Goal: Task Accomplishment & Management: Manage account settings

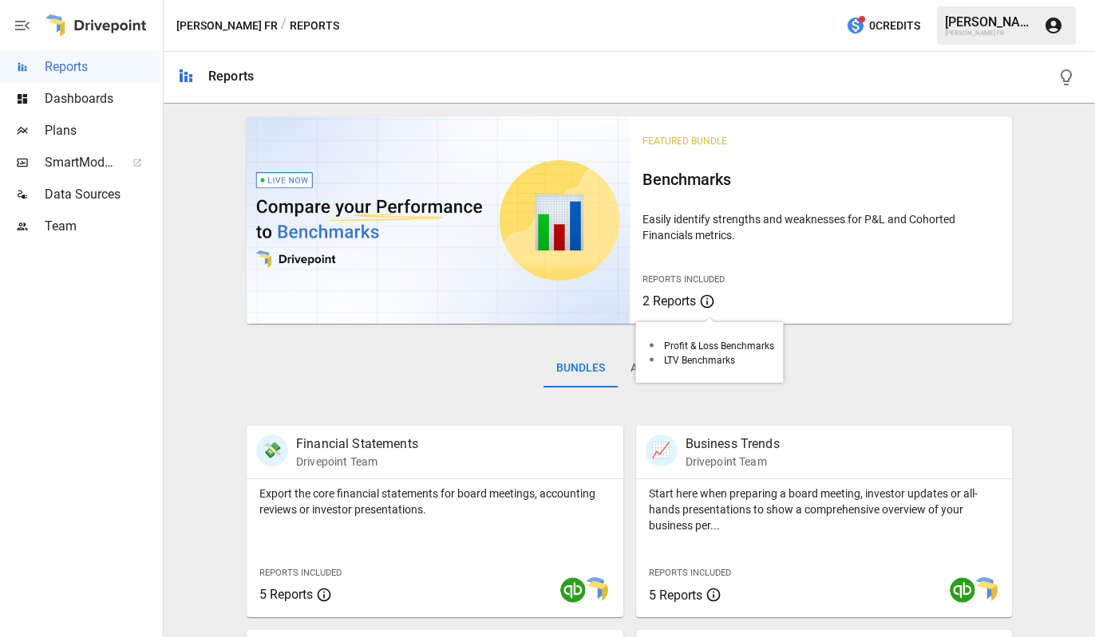
click at [660, 300] on span "2 Reports" at bounding box center [668, 301] width 53 height 15
click at [681, 362] on button "All Reports" at bounding box center [666, 368] width 97 height 38
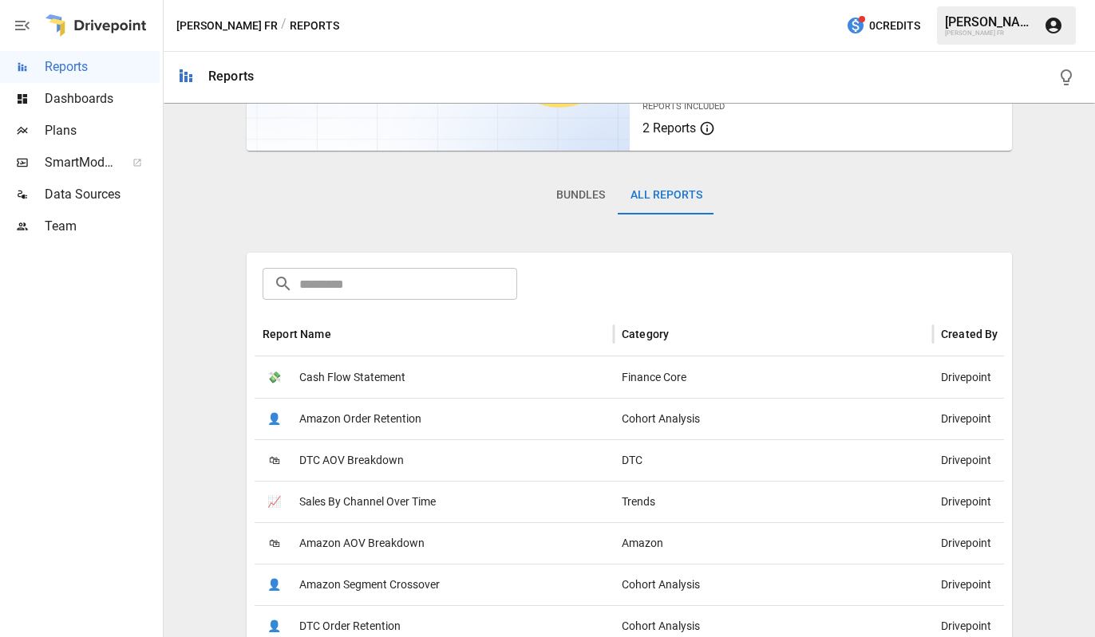
scroll to position [319, 0]
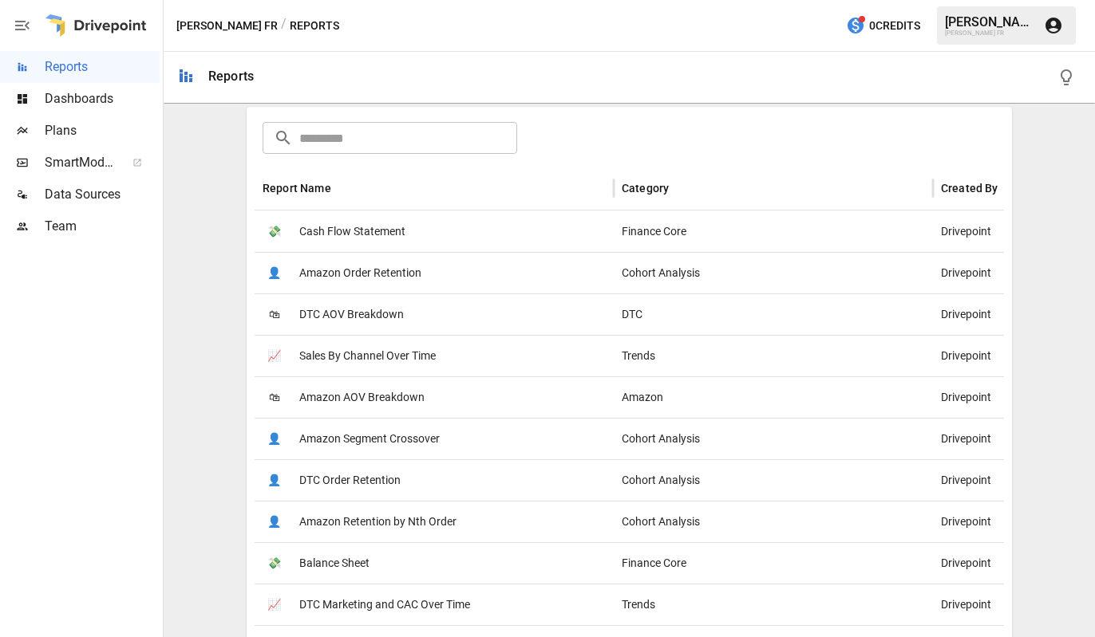
click at [309, 363] on span "Sales By Channel Over Time" at bounding box center [367, 356] width 136 height 41
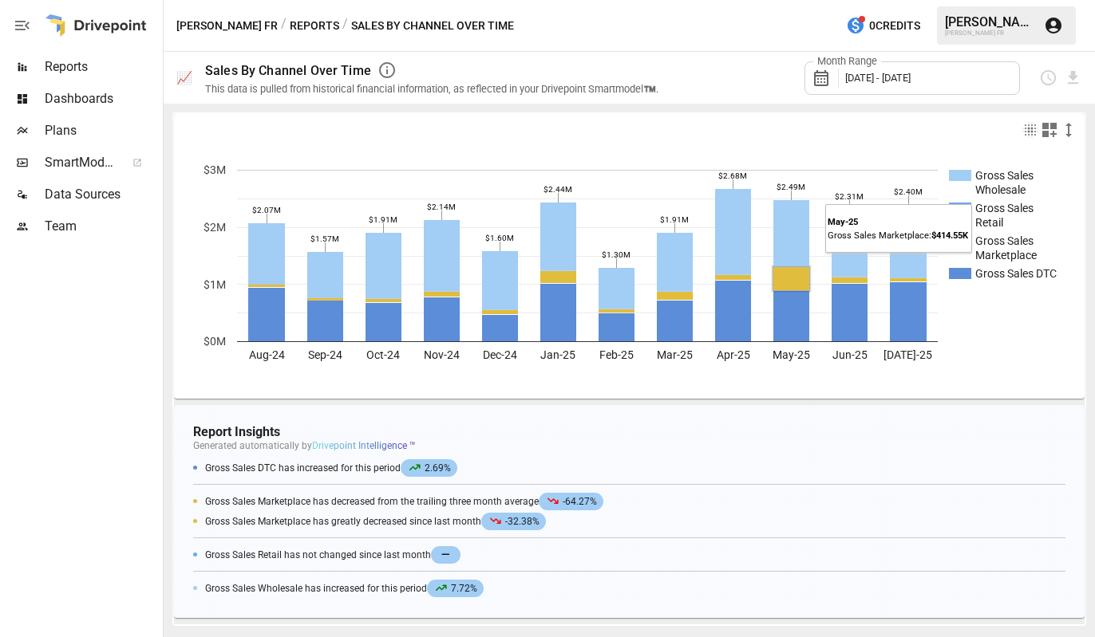
click at [786, 278] on rect "A chart." at bounding box center [791, 278] width 36 height 23
click at [86, 100] on span "Dashboards" at bounding box center [102, 98] width 115 height 19
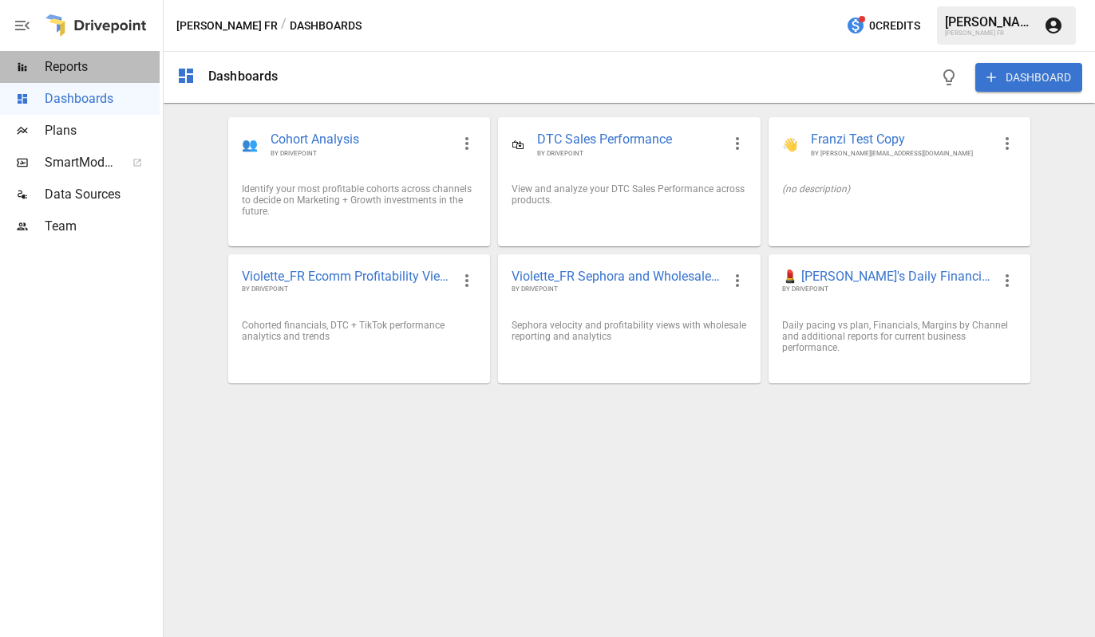
click at [81, 64] on span "Reports" at bounding box center [102, 66] width 115 height 19
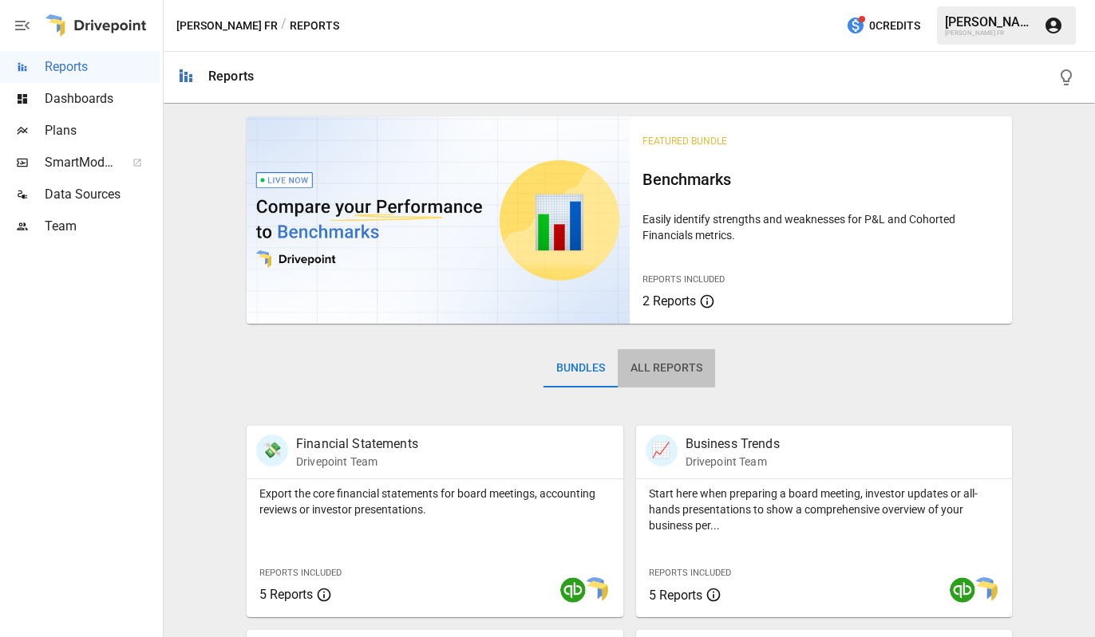
click at [661, 354] on button "All Reports" at bounding box center [666, 368] width 97 height 38
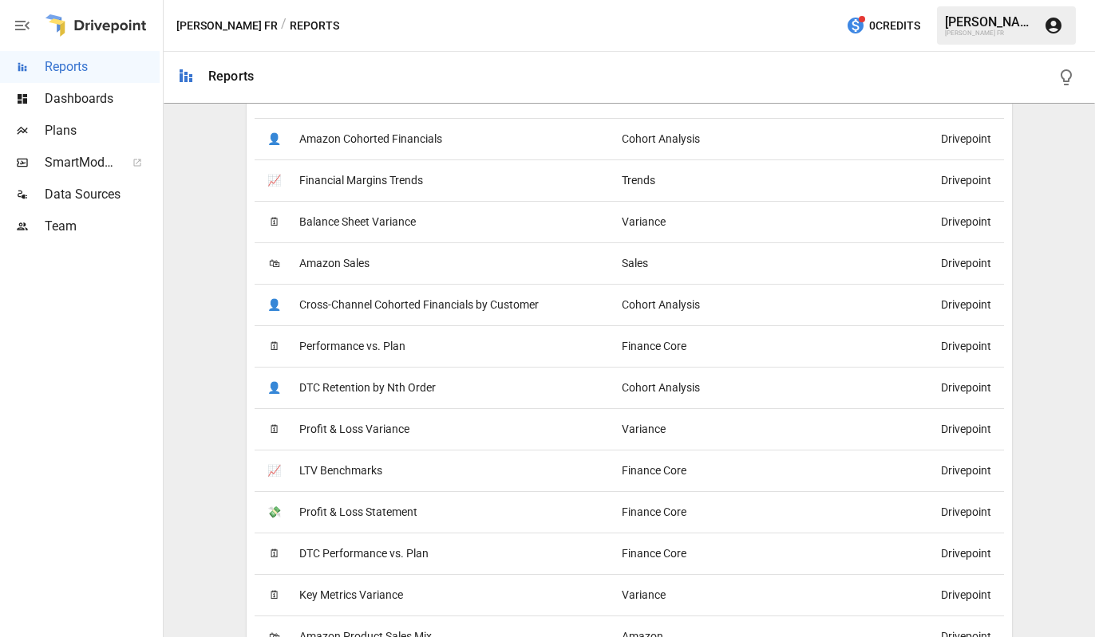
scroll to position [1277, 0]
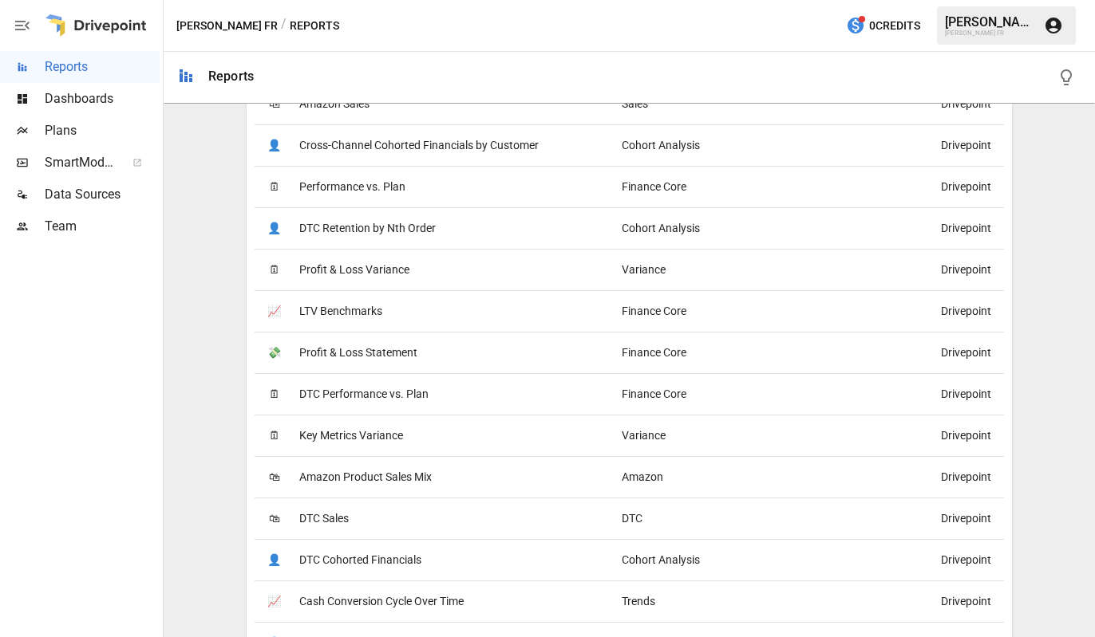
click at [354, 360] on span "Profit & Loss Statement" at bounding box center [358, 353] width 118 height 41
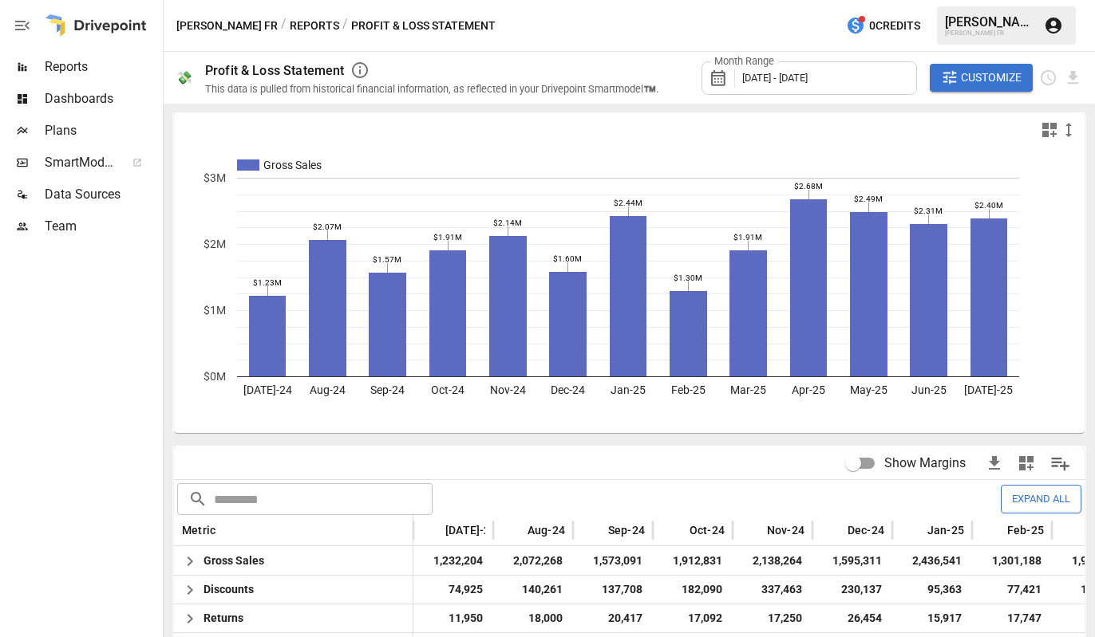
click at [922, 469] on span "Show Margins" at bounding box center [924, 463] width 81 height 19
click at [890, 78] on div "Month Range [DATE] - [DATE]" at bounding box center [808, 78] width 215 height 34
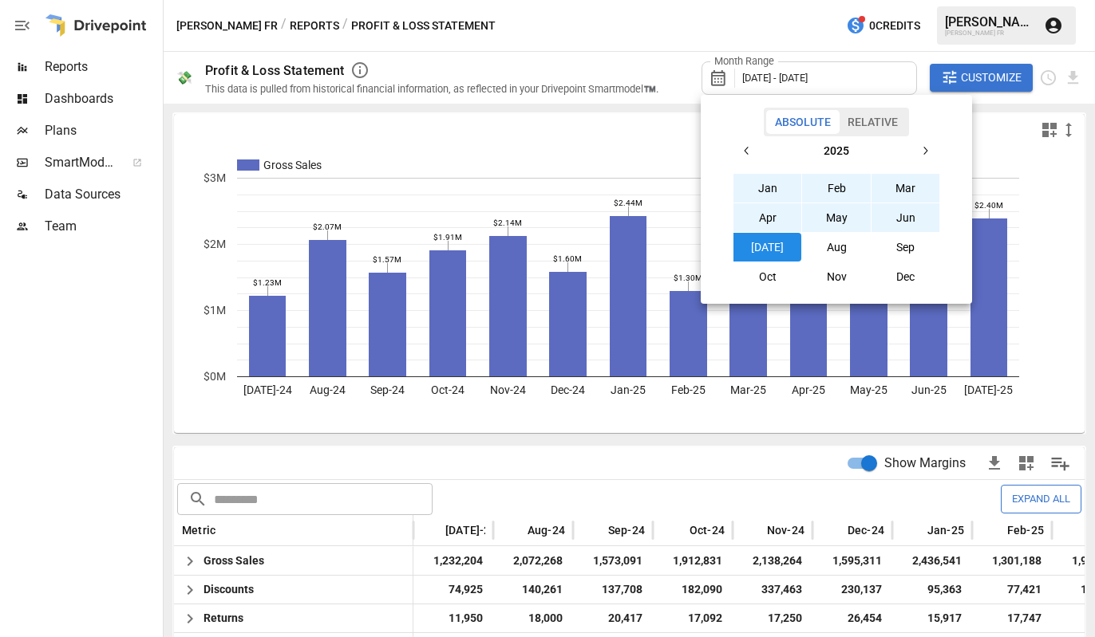
click at [858, 128] on button "Relative" at bounding box center [873, 122] width 68 height 24
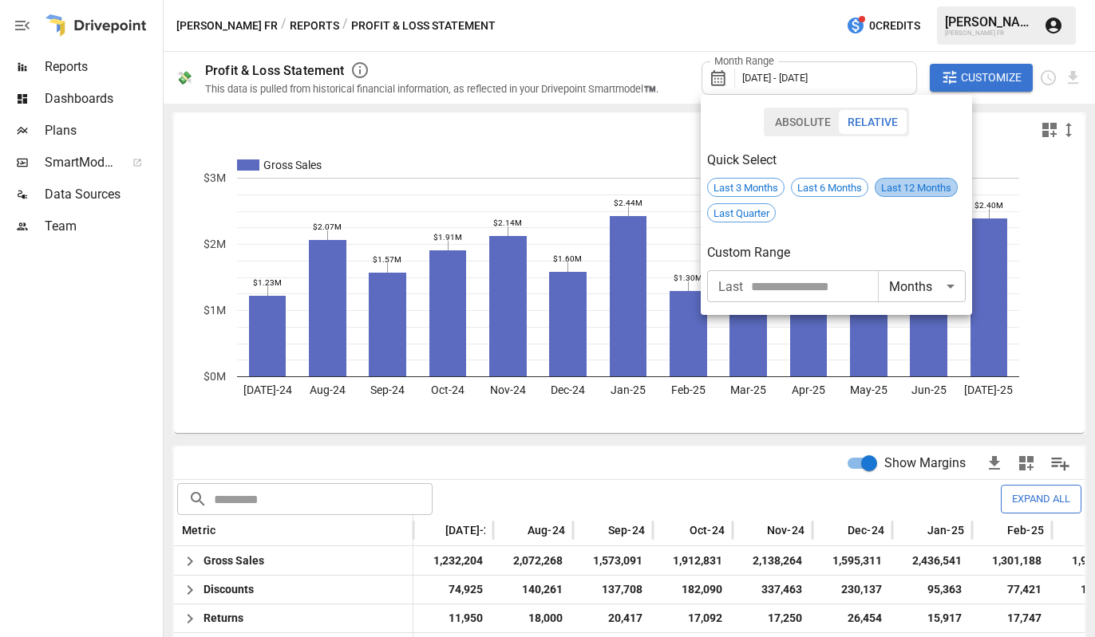
click at [902, 188] on span "Last 12 Months" at bounding box center [915, 188] width 81 height 12
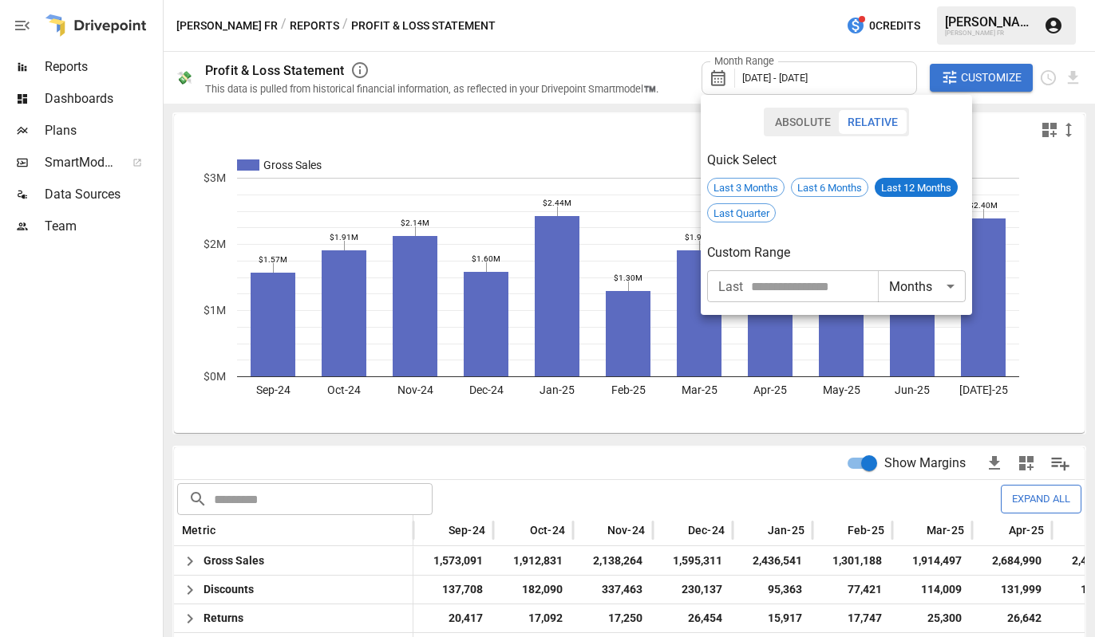
click at [981, 464] on div at bounding box center [547, 318] width 1095 height 637
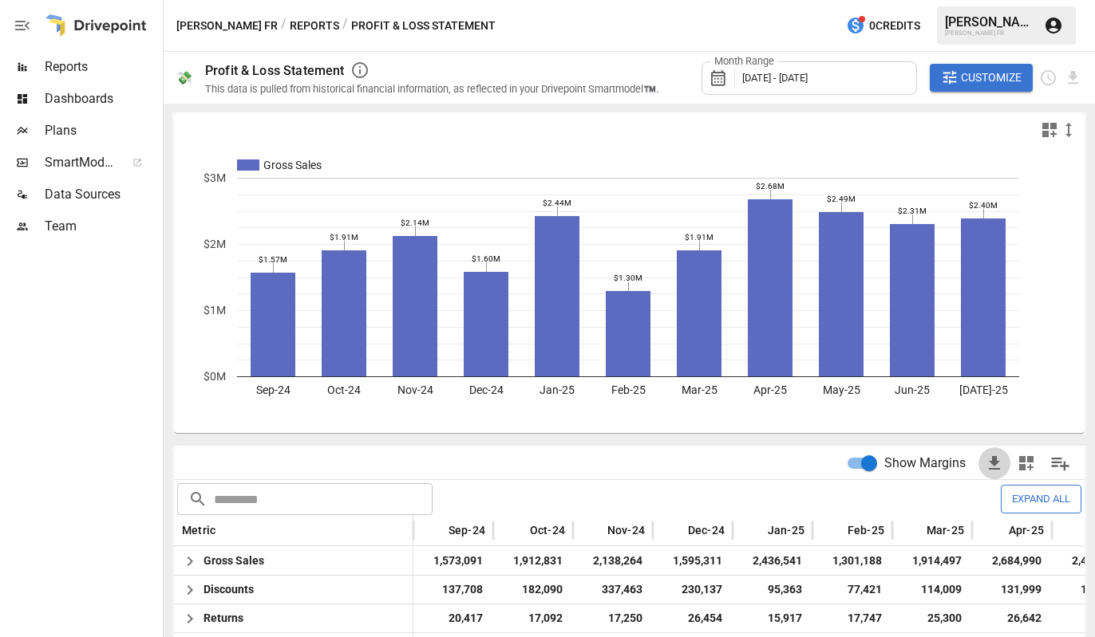
click at [989, 464] on icon "button" at bounding box center [994, 463] width 11 height 14
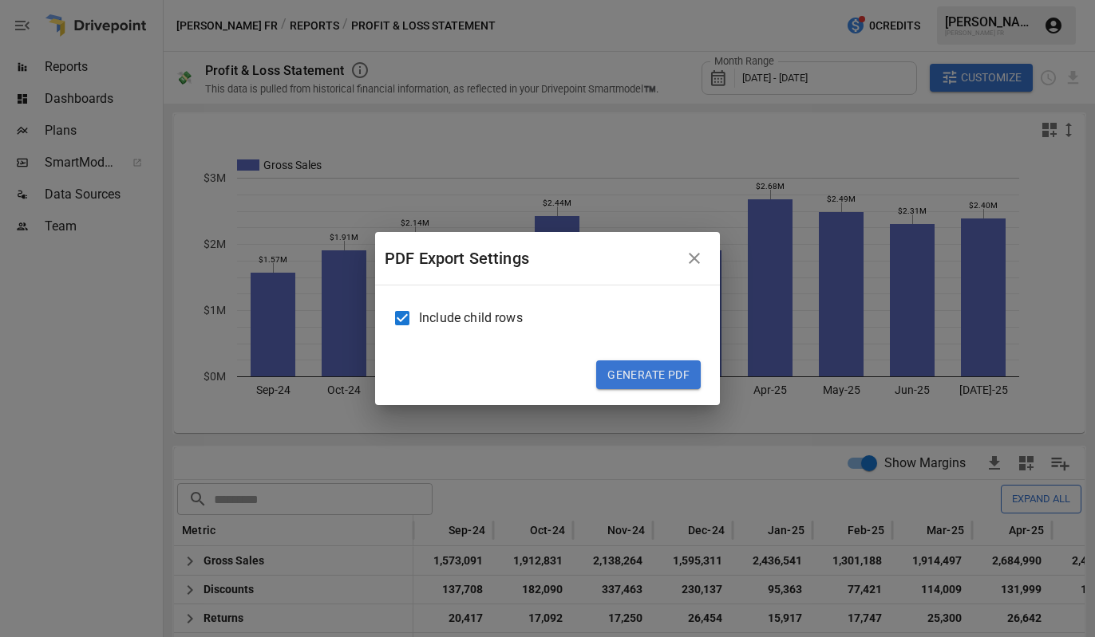
click at [664, 377] on button "Generate PDF" at bounding box center [648, 375] width 105 height 29
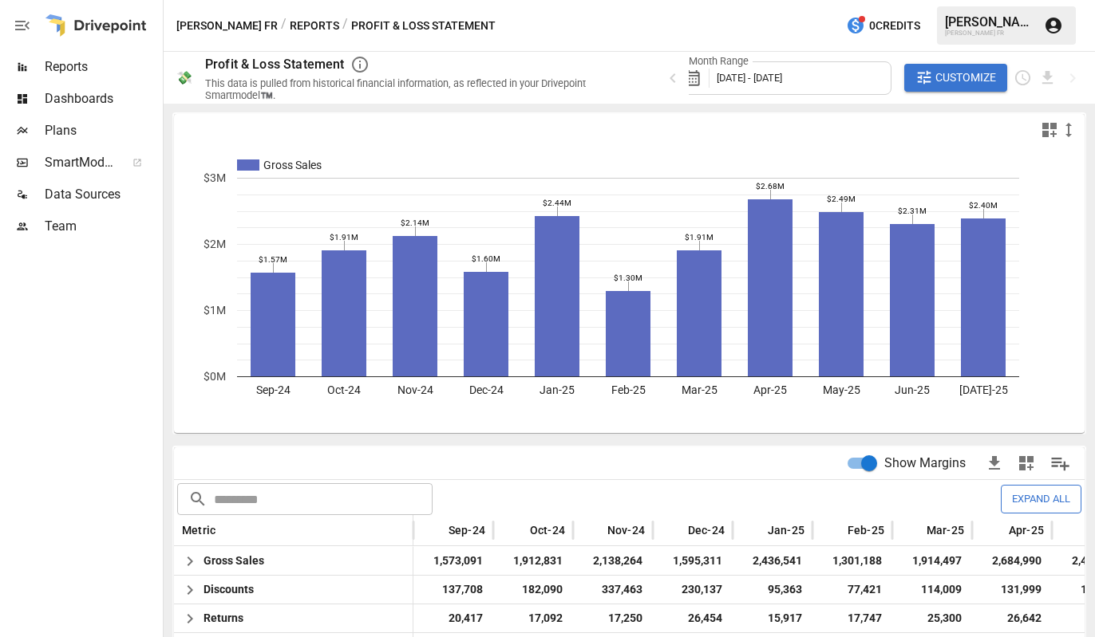
click at [72, 69] on span "Reports" at bounding box center [102, 66] width 115 height 19
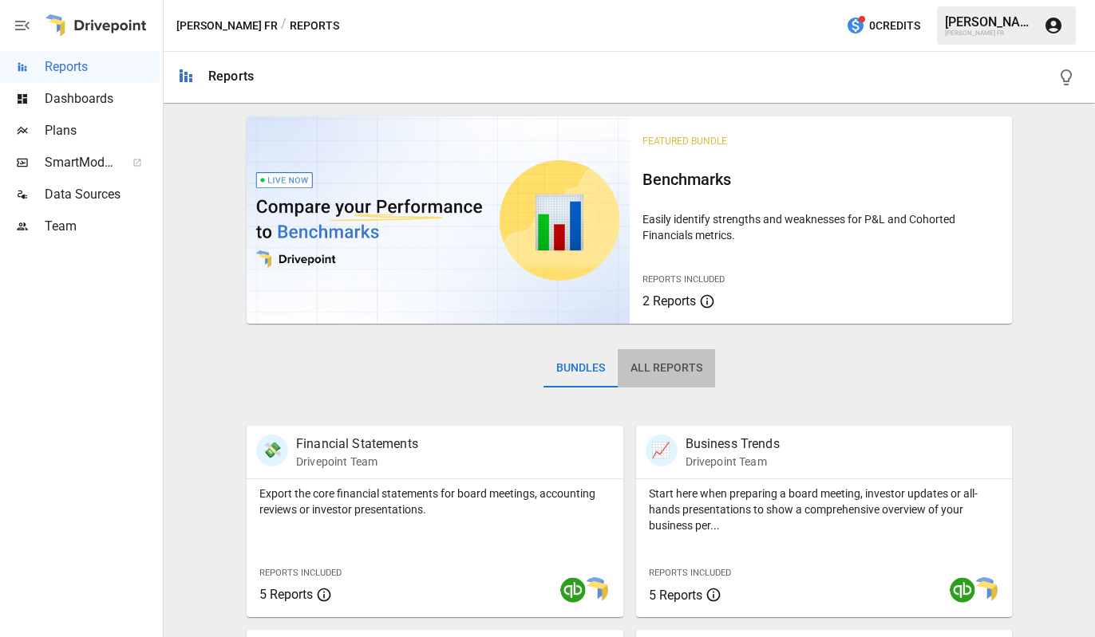
click at [681, 360] on button "All Reports" at bounding box center [666, 368] width 97 height 38
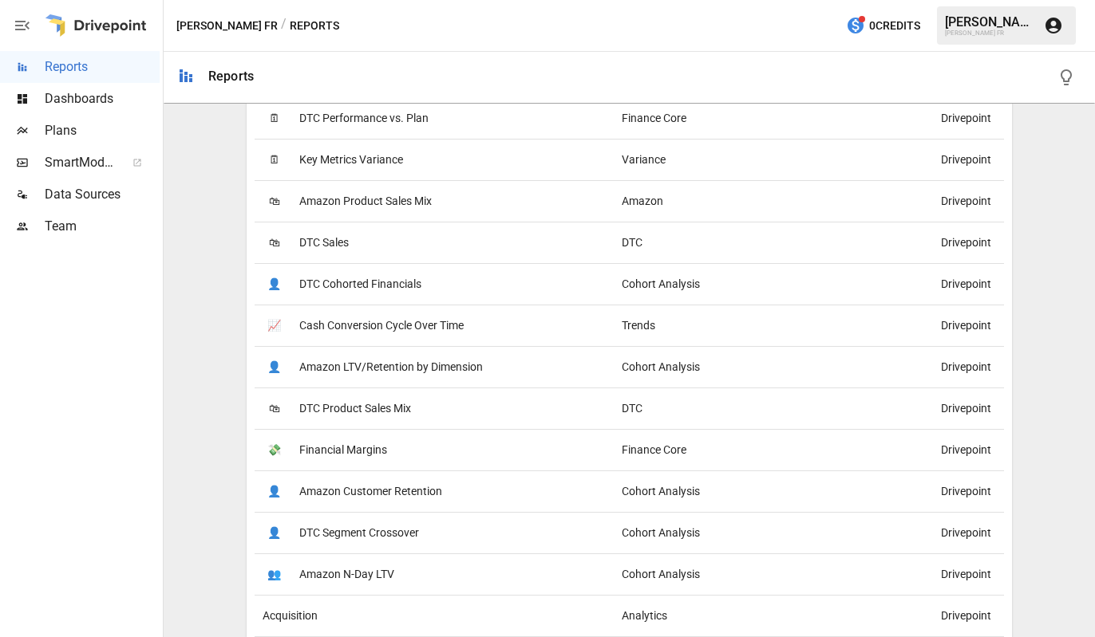
scroll to position [1570, 0]
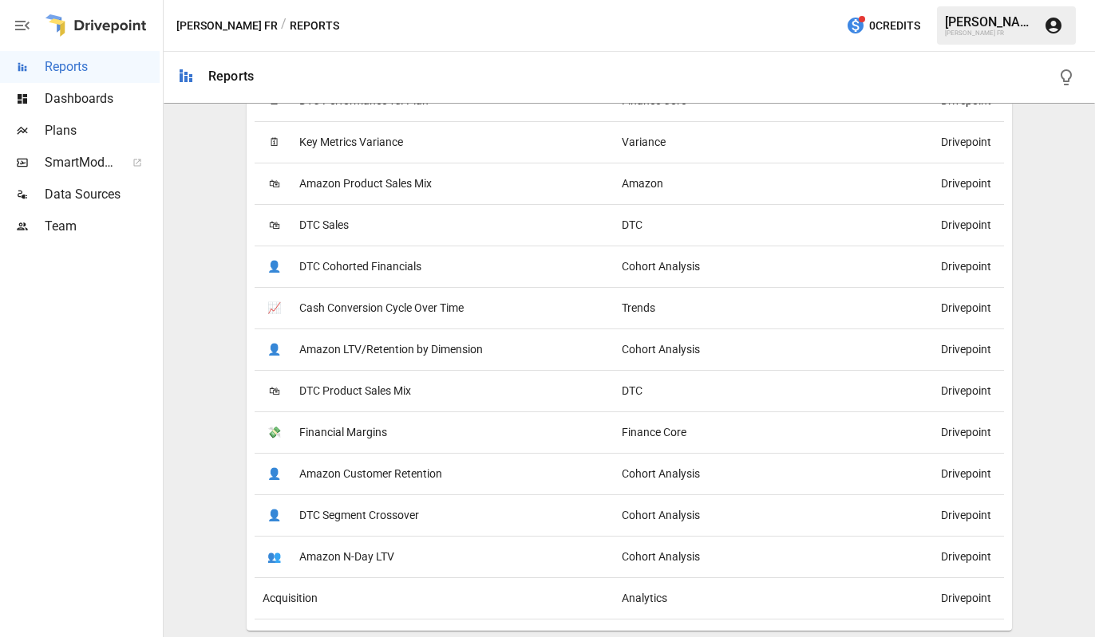
click at [347, 428] on span "Financial Margins" at bounding box center [343, 432] width 88 height 41
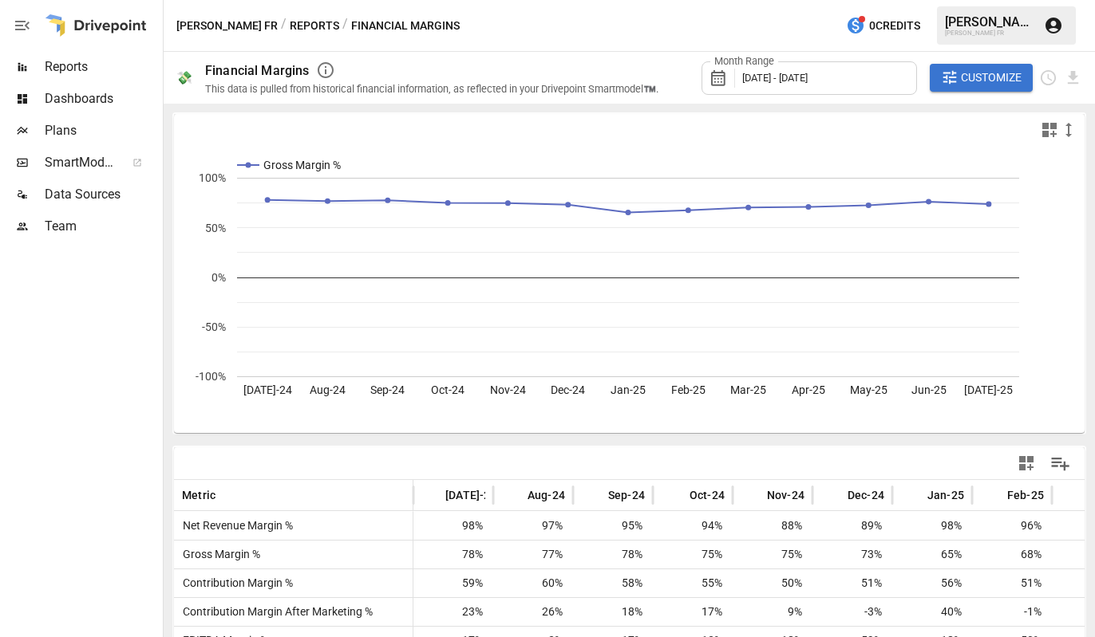
click at [234, 88] on div "This data is pulled from historical financial information, as reflected in your…" at bounding box center [431, 89] width 453 height 12
click at [65, 72] on span "Reports" at bounding box center [102, 66] width 115 height 19
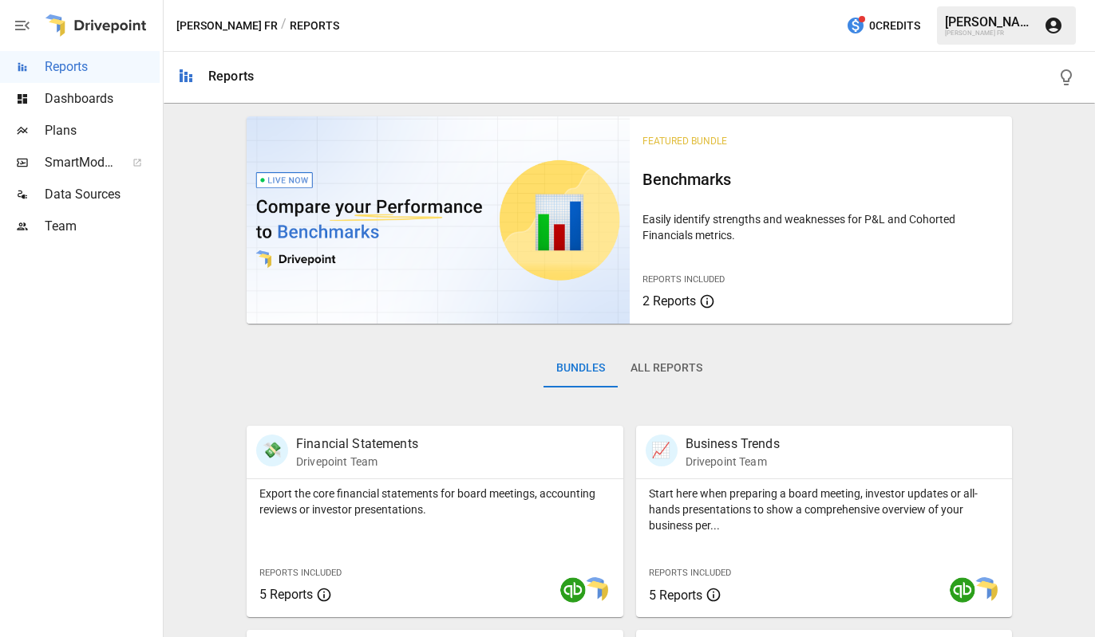
click at [671, 286] on div "Reports Included 2 Reports" at bounding box center [716, 289] width 148 height 43
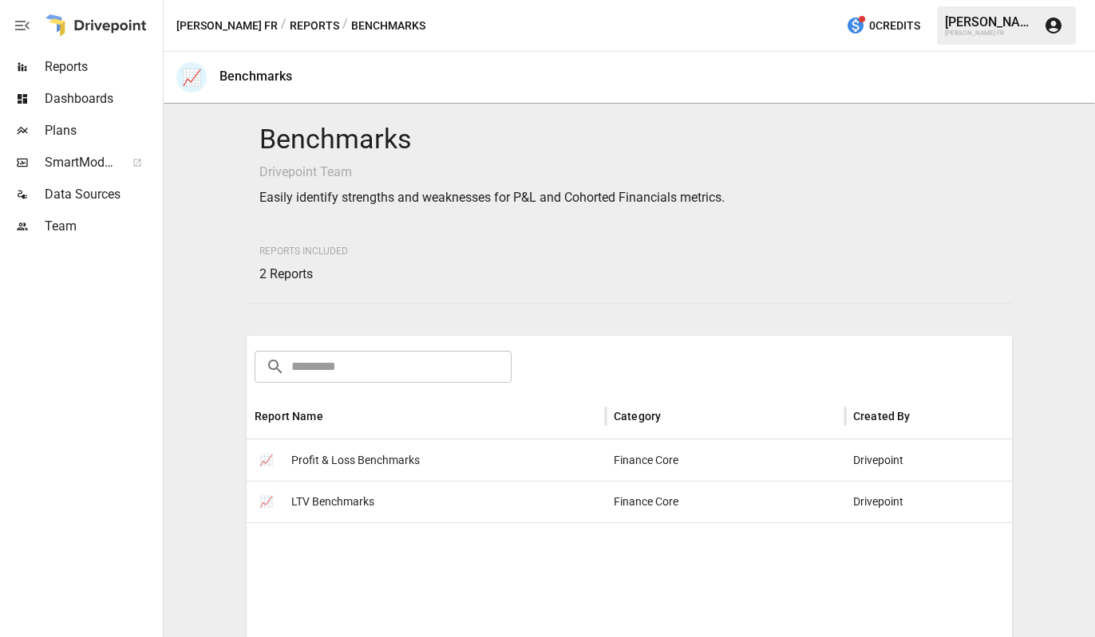
click at [84, 99] on span "Dashboards" at bounding box center [102, 98] width 115 height 19
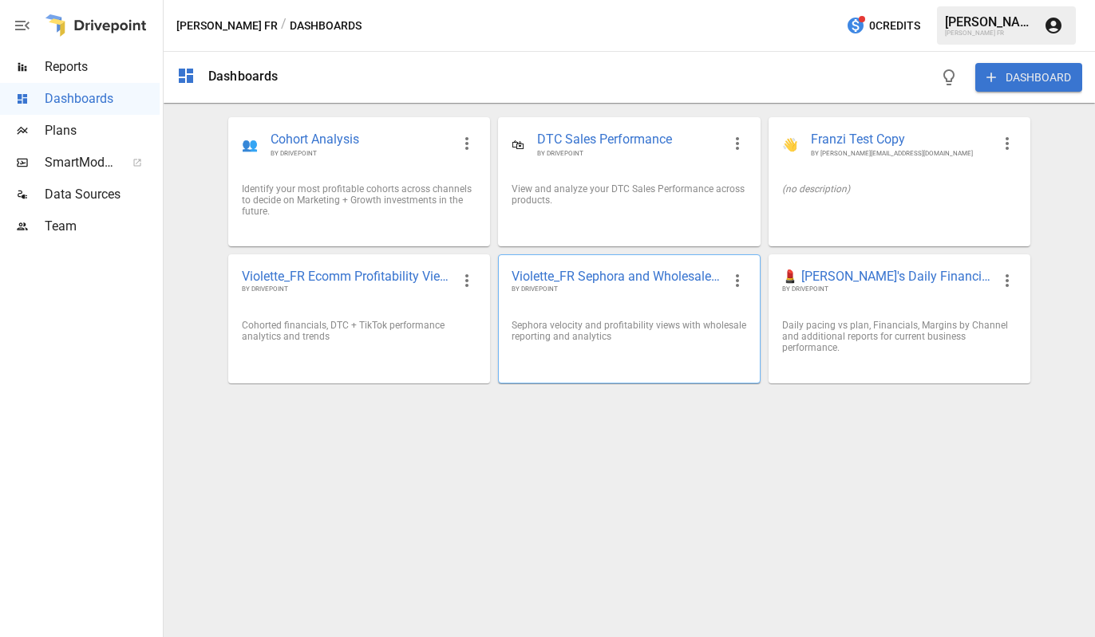
click at [669, 282] on span "Violette_FR Sephora and Wholesale Performance" at bounding box center [615, 276] width 209 height 17
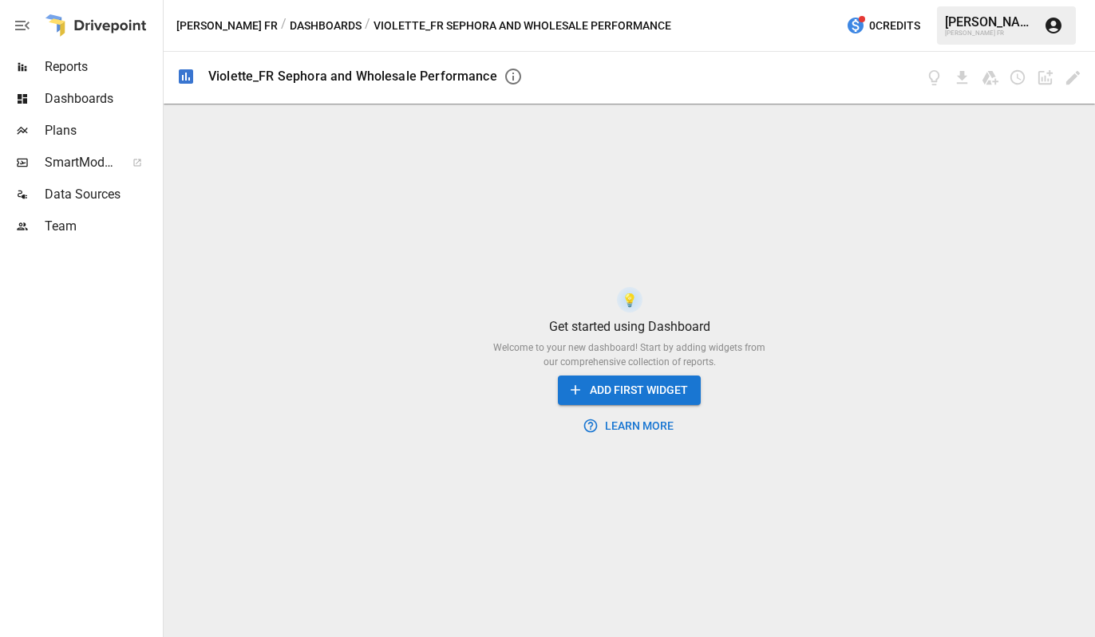
click at [72, 73] on span "Reports" at bounding box center [102, 66] width 115 height 19
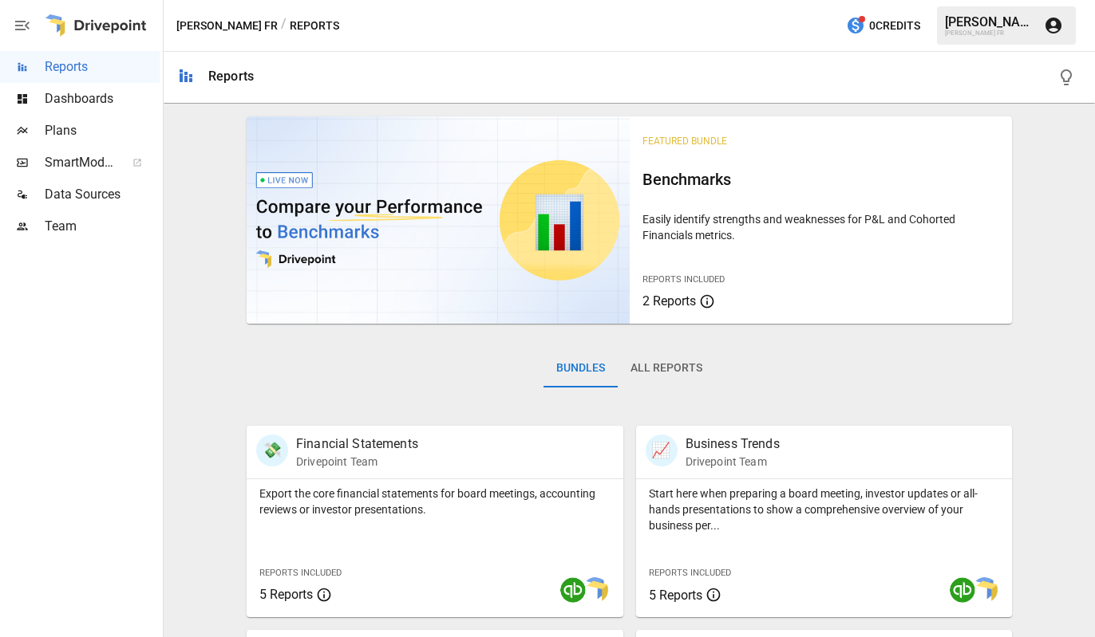
click at [95, 106] on span "Dashboards" at bounding box center [102, 98] width 115 height 19
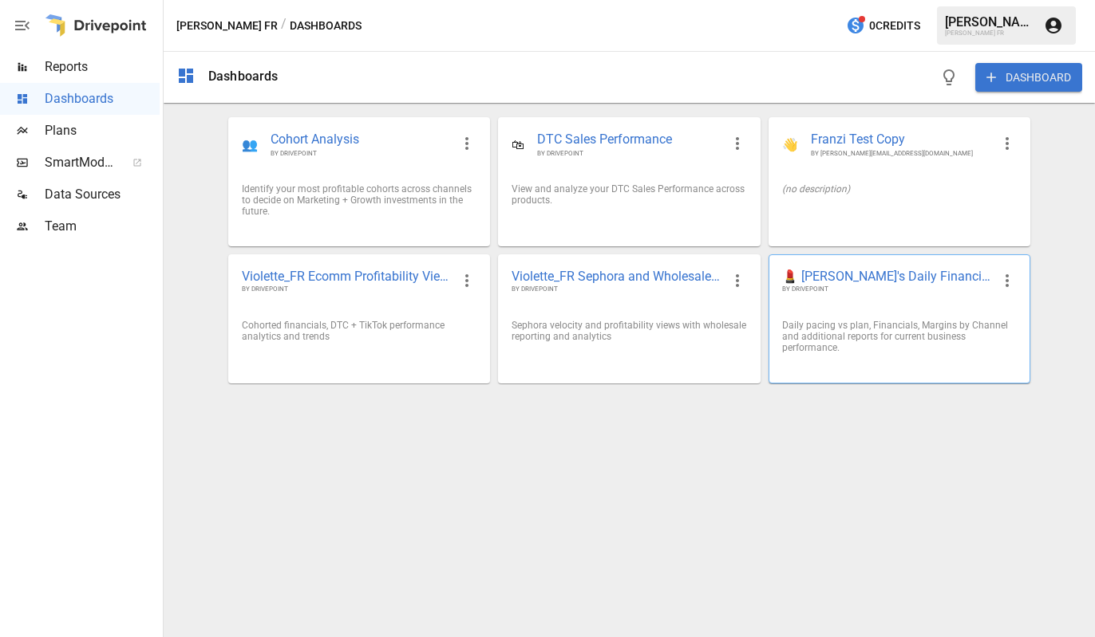
click at [907, 282] on span "💄 [PERSON_NAME]'s Daily Financial KPIs 📊" at bounding box center [886, 276] width 209 height 17
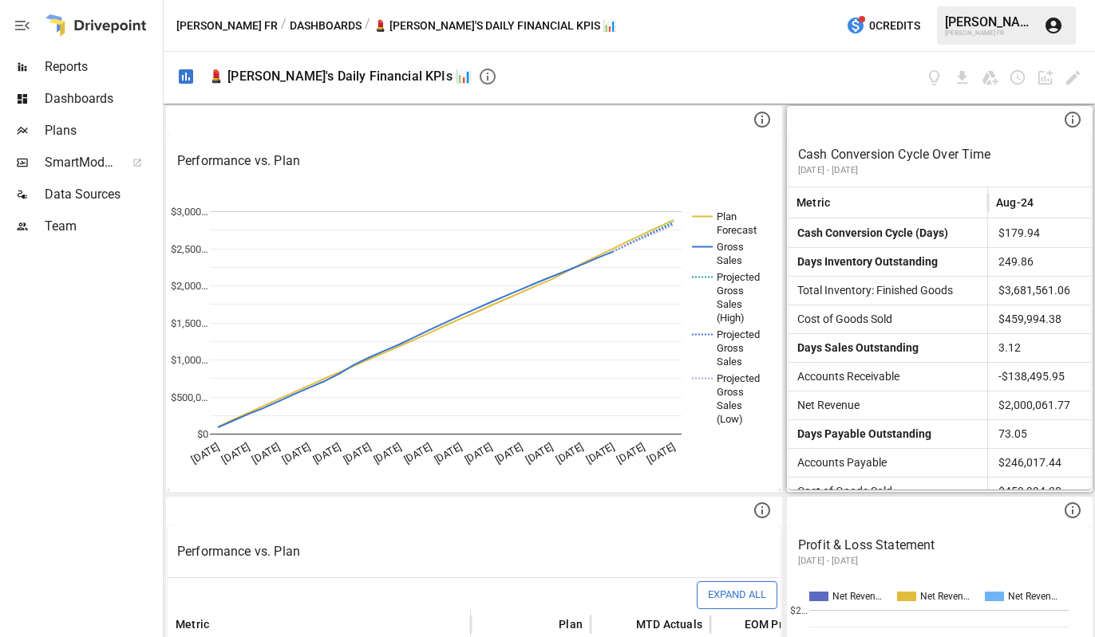
click at [962, 172] on p "[DATE] - [DATE]" at bounding box center [939, 170] width 283 height 13
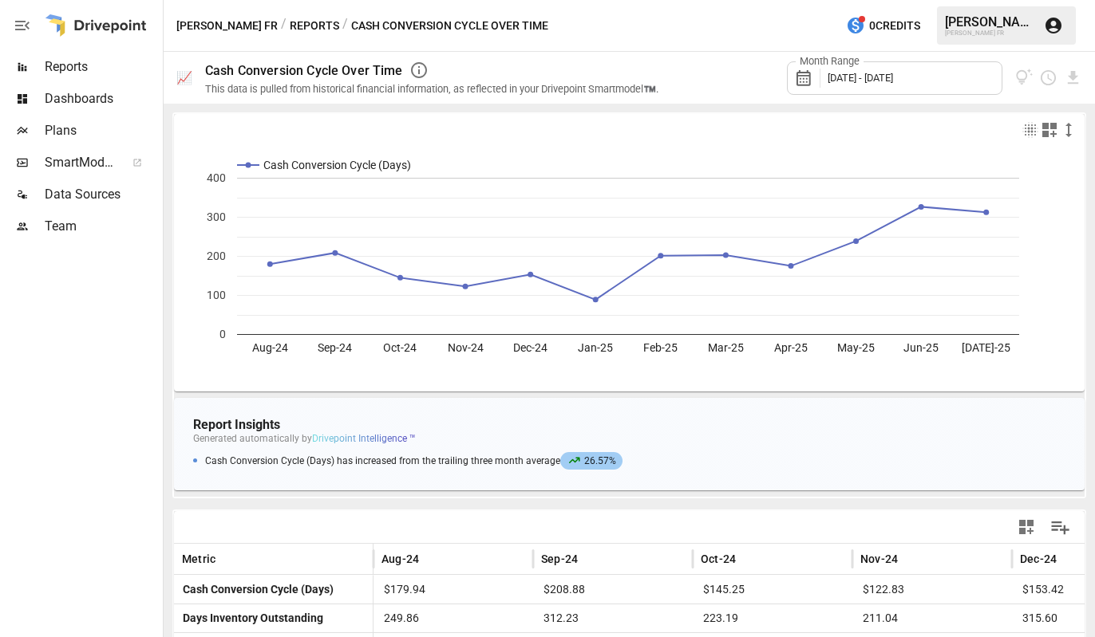
click at [893, 82] on span "[DATE] - [DATE]" at bounding box center [859, 78] width 65 height 12
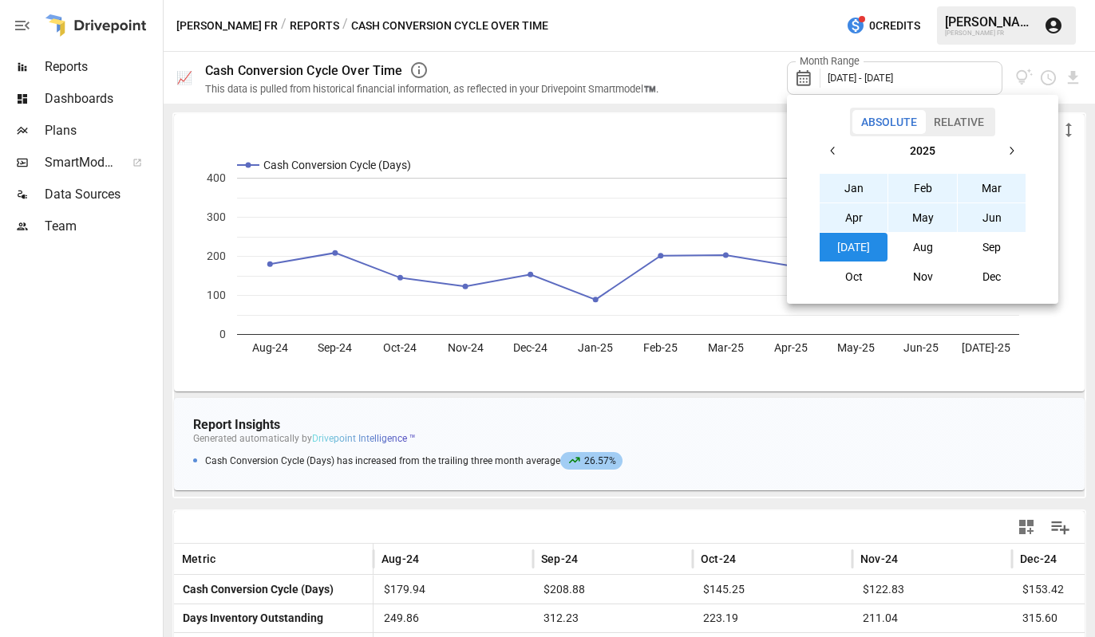
click at [852, 258] on button "[DATE]" at bounding box center [853, 247] width 69 height 29
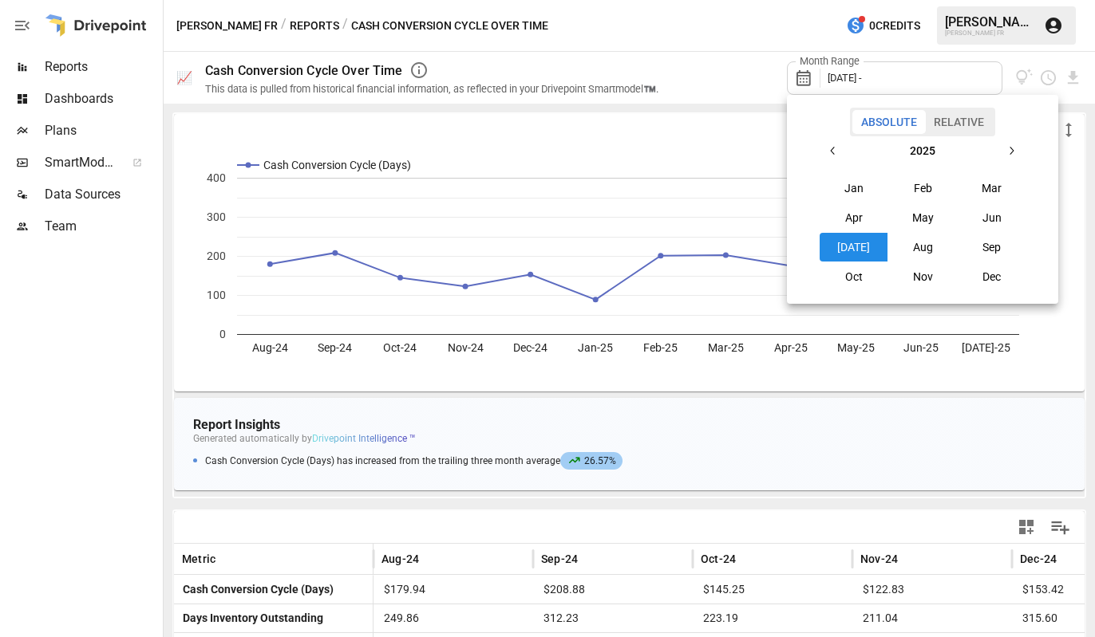
click at [969, 132] on button "Relative" at bounding box center [959, 122] width 68 height 24
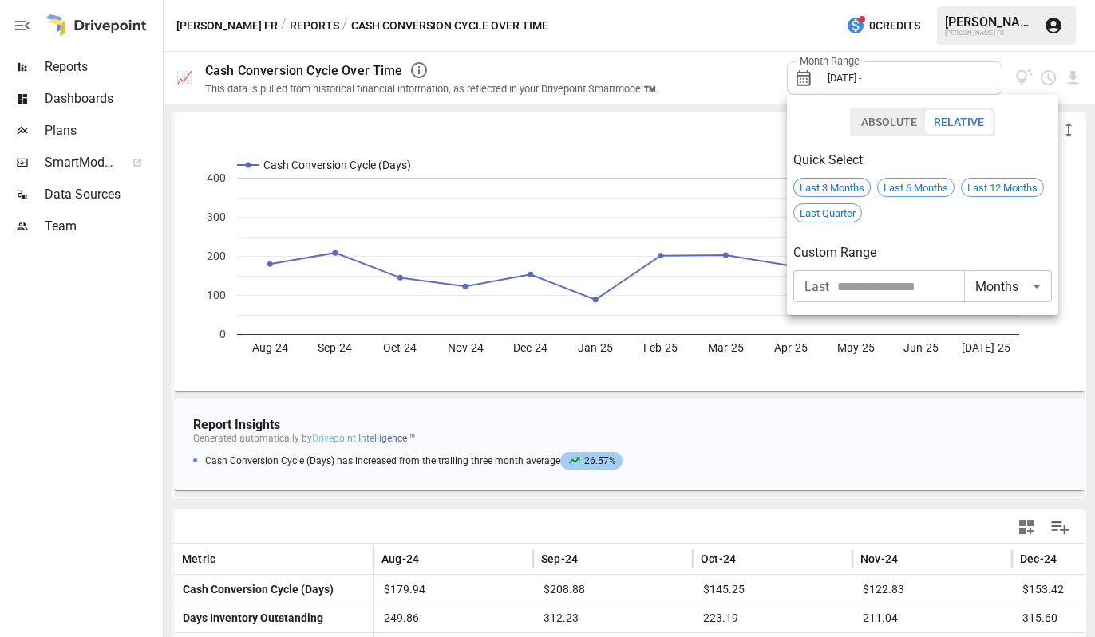
click at [818, 182] on span "Last 3 Months" at bounding box center [832, 188] width 76 height 12
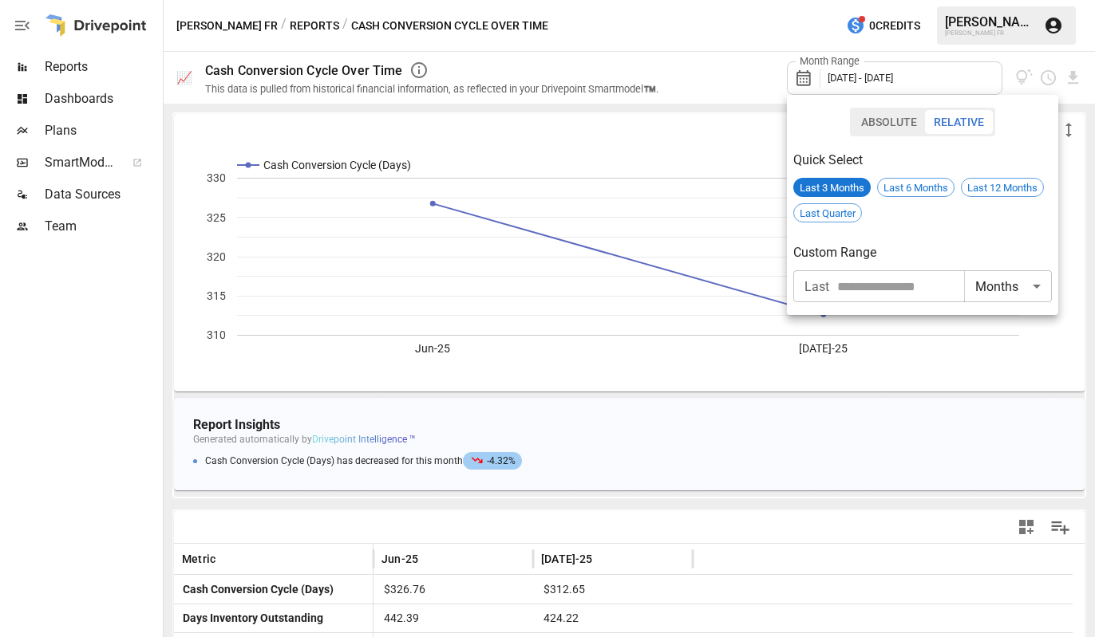
click at [678, 32] on div at bounding box center [547, 318] width 1095 height 637
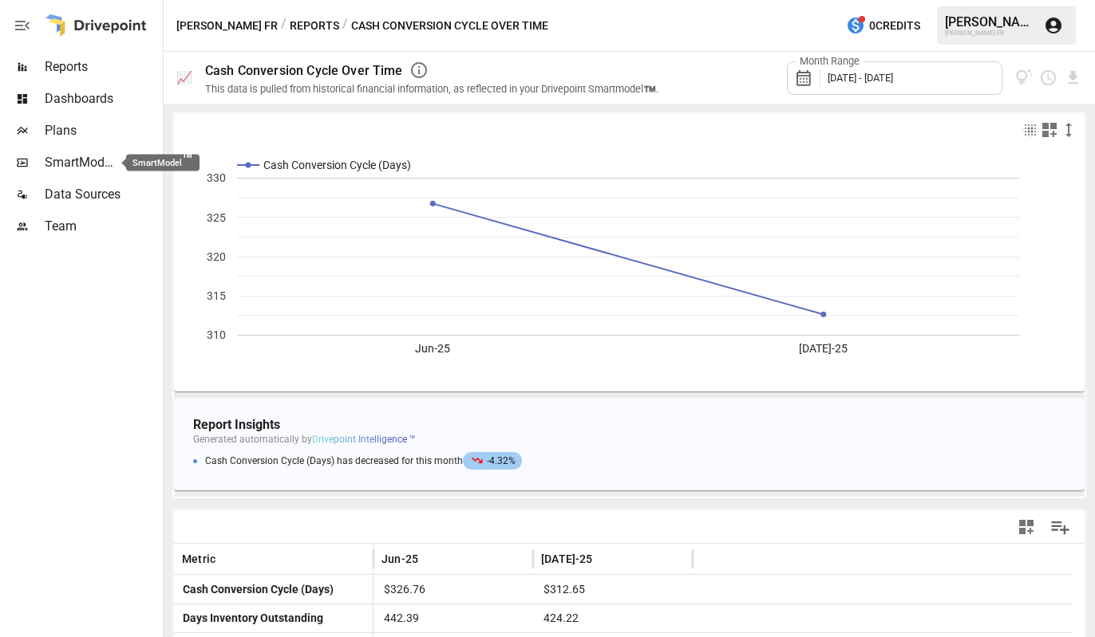
click at [93, 164] on span "SmartModel ™" at bounding box center [80, 162] width 70 height 19
click at [82, 62] on span "Reports" at bounding box center [102, 66] width 115 height 19
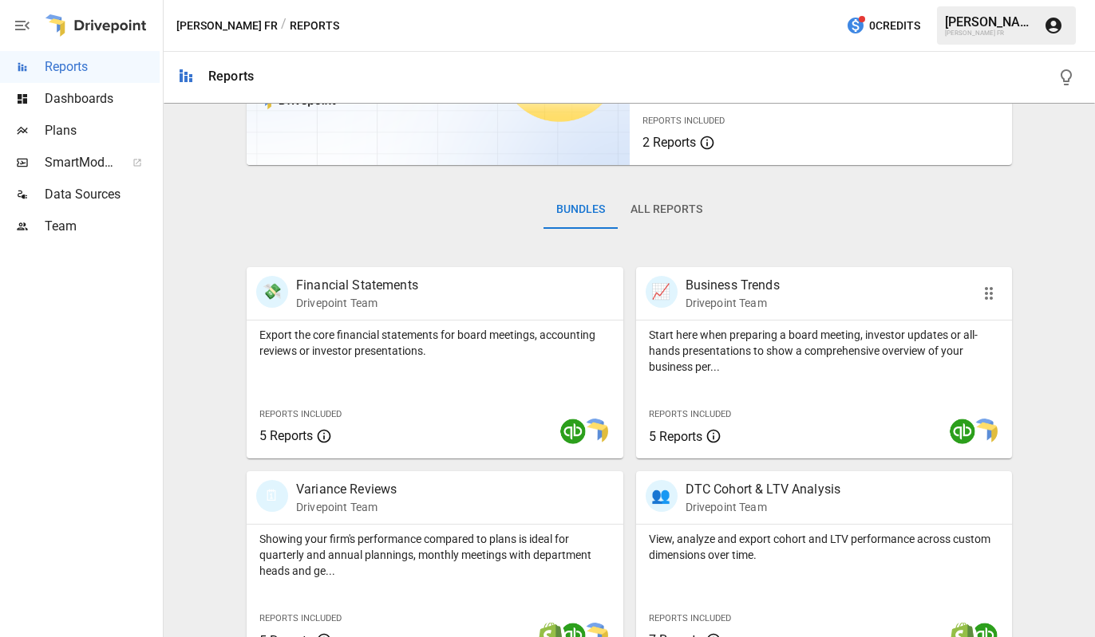
scroll to position [239, 0]
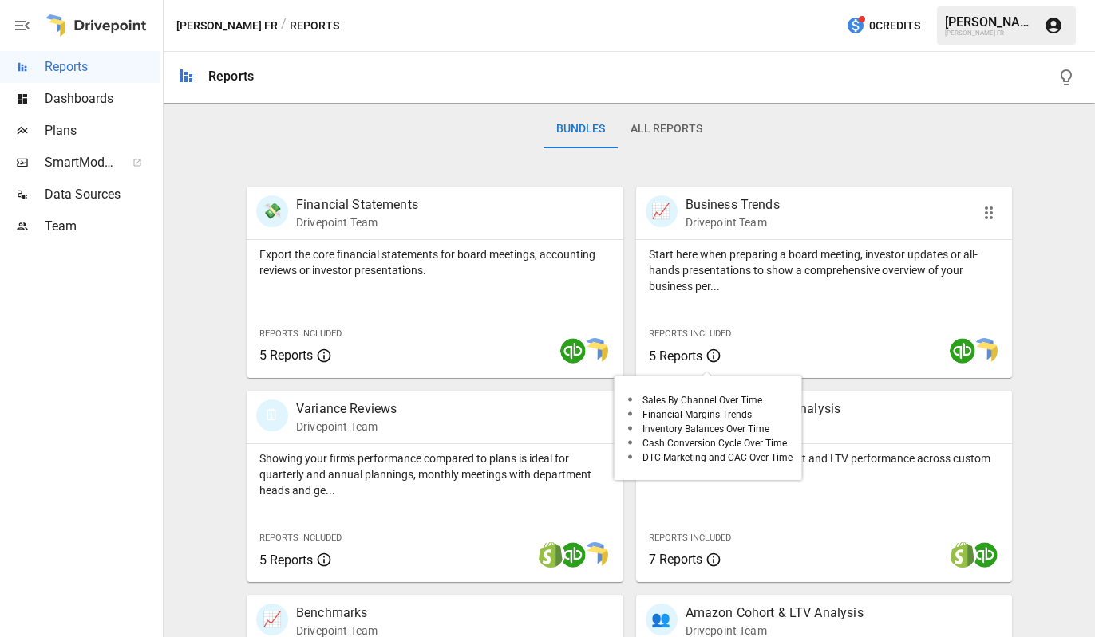
click at [673, 353] on span "5 Reports" at bounding box center [675, 356] width 53 height 15
click at [697, 359] on span "5 Reports" at bounding box center [714, 355] width 131 height 19
click at [696, 349] on span "5 Reports" at bounding box center [675, 356] width 53 height 15
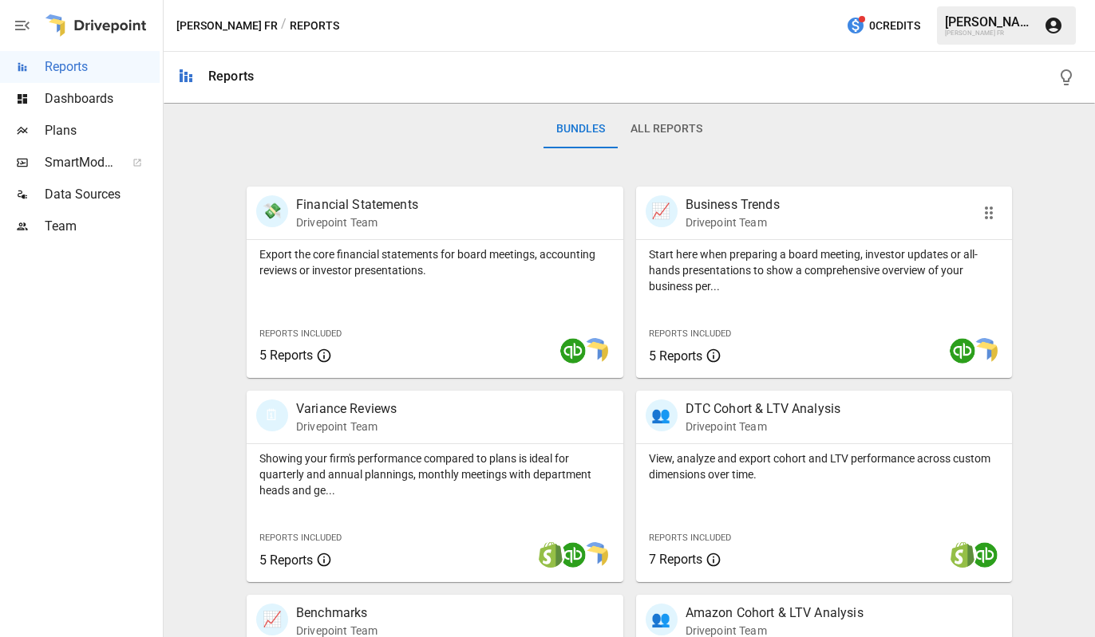
click at [689, 334] on span "Reports Included" at bounding box center [690, 334] width 82 height 10
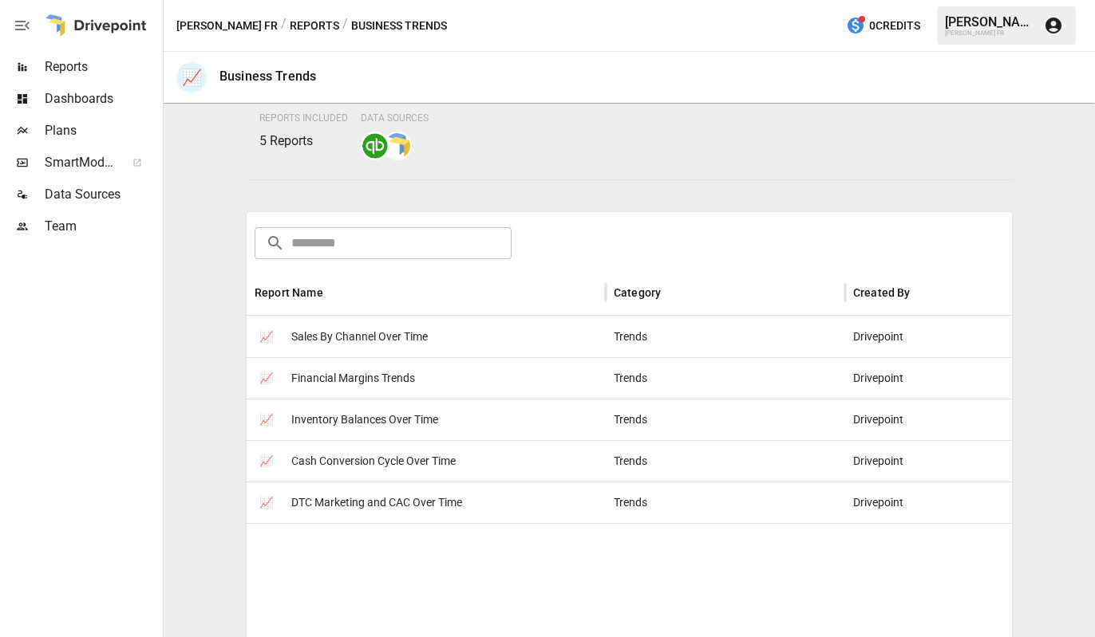
scroll to position [152, 0]
click at [359, 381] on span "Financial Margins Trends" at bounding box center [353, 379] width 124 height 41
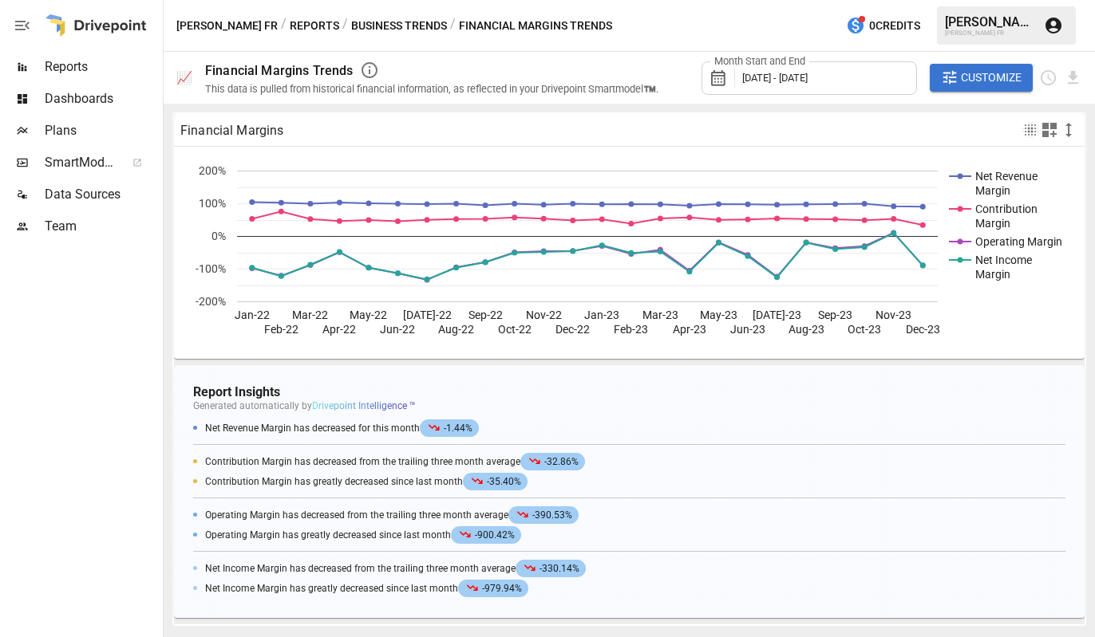
click at [807, 83] on span "[DATE] - [DATE]" at bounding box center [774, 78] width 65 height 12
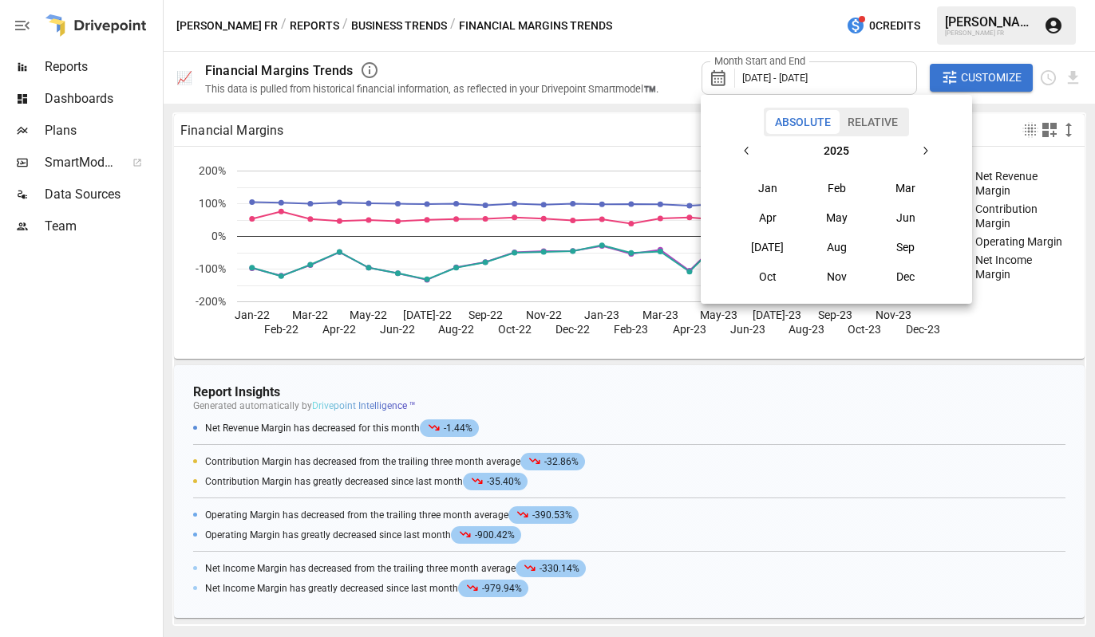
click at [866, 114] on button "Relative" at bounding box center [873, 122] width 68 height 24
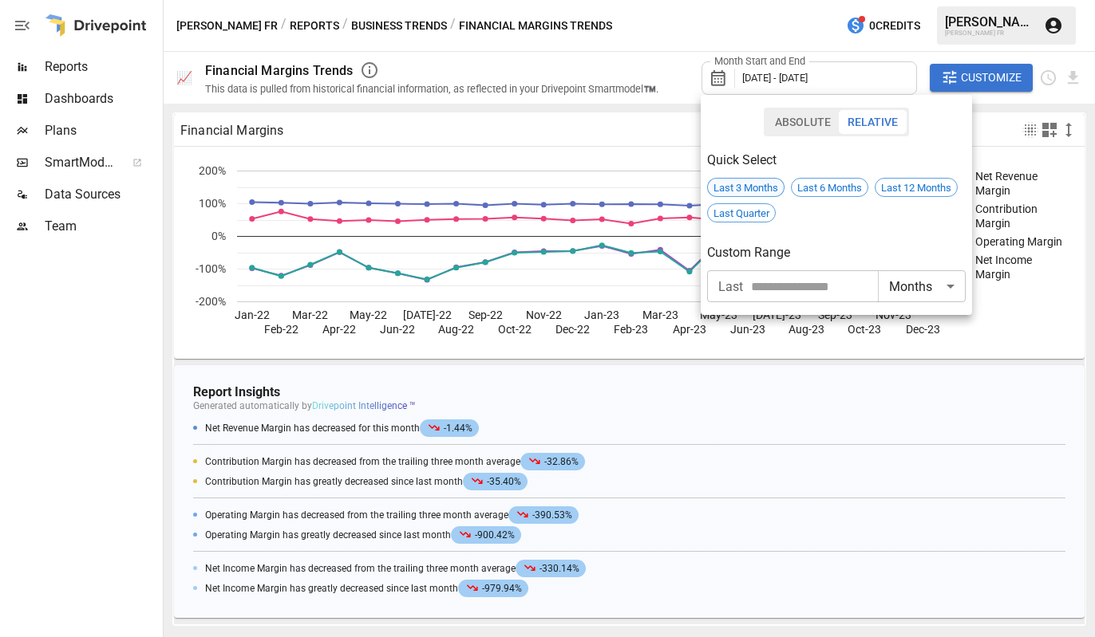
click at [754, 180] on div "Last 3 Months" at bounding box center [745, 187] width 77 height 19
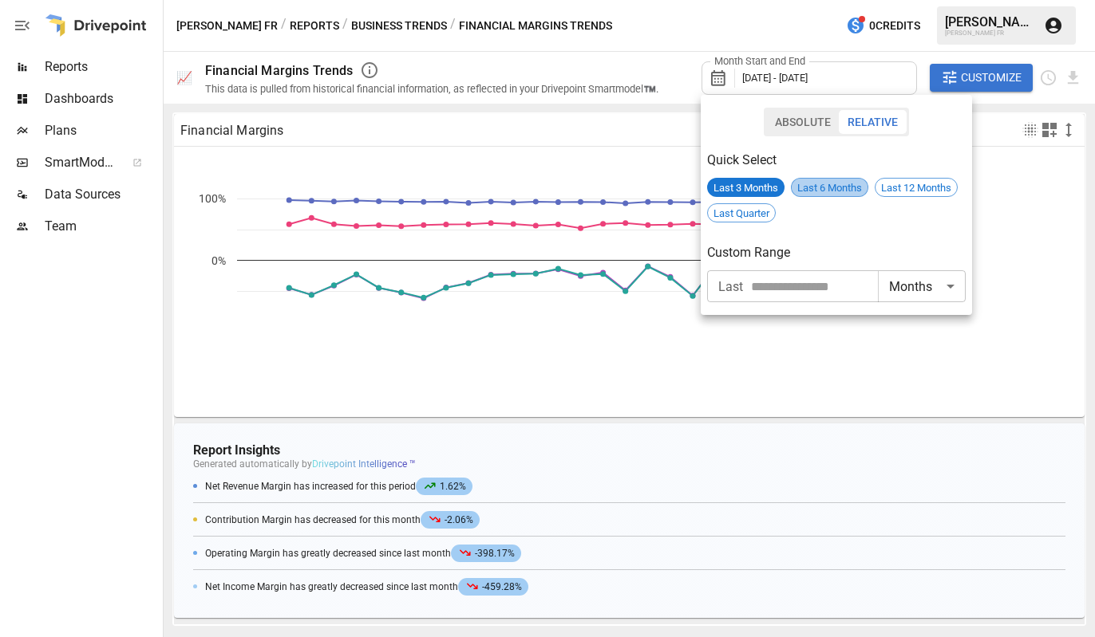
click at [807, 187] on span "Last 6 Months" at bounding box center [829, 188] width 76 height 12
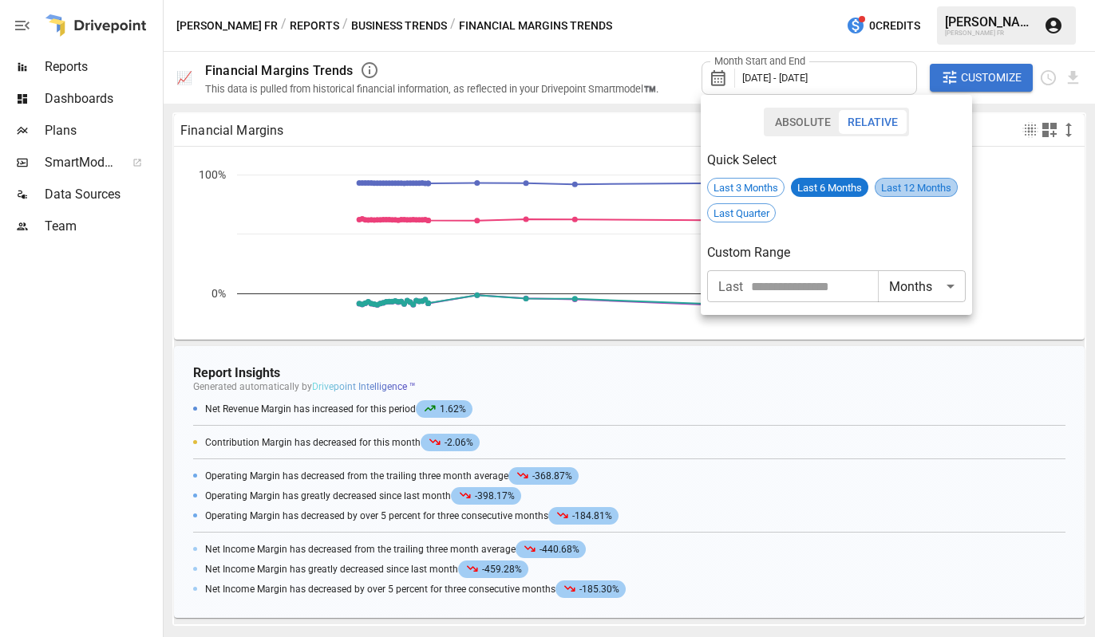
click at [921, 187] on span "Last 12 Months" at bounding box center [915, 188] width 81 height 12
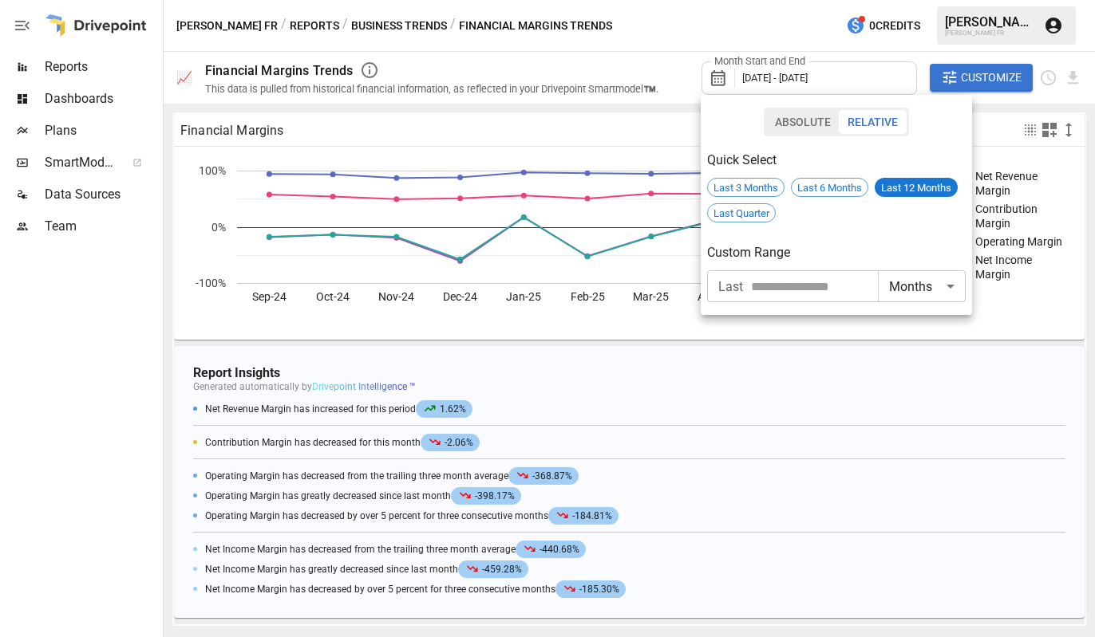
click at [839, 513] on div at bounding box center [547, 318] width 1095 height 637
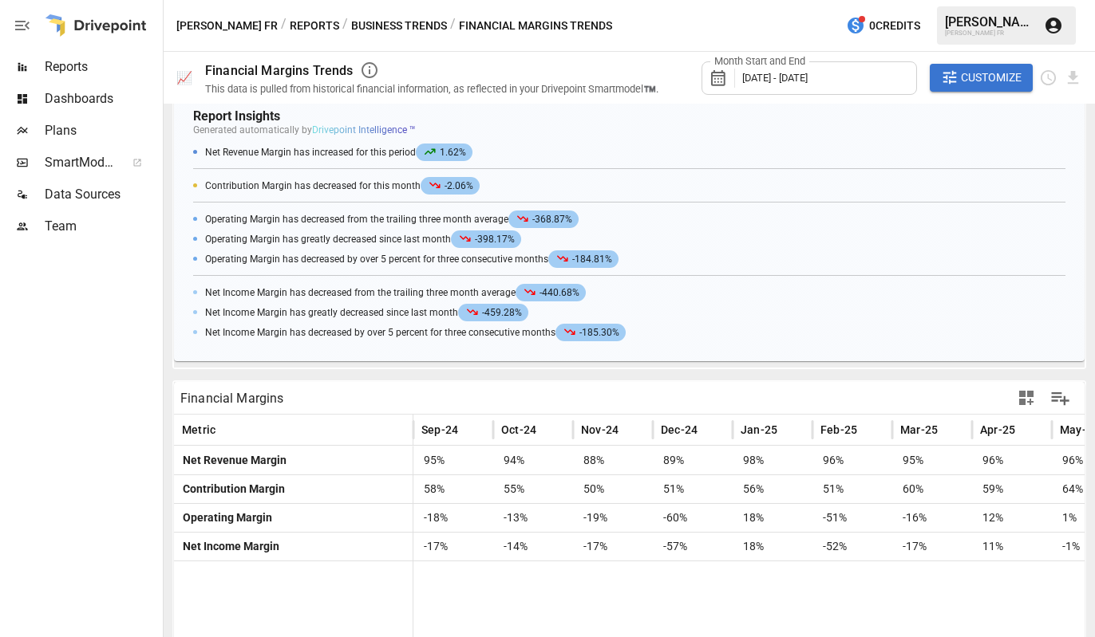
scroll to position [331, 0]
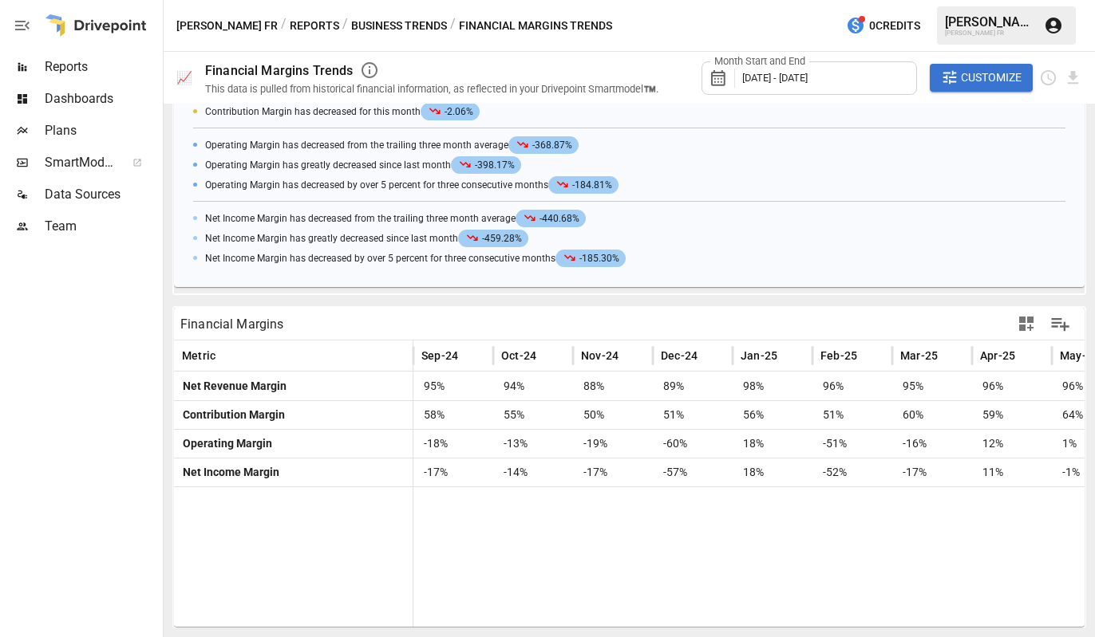
click at [1016, 321] on icon "button" at bounding box center [1025, 323] width 19 height 19
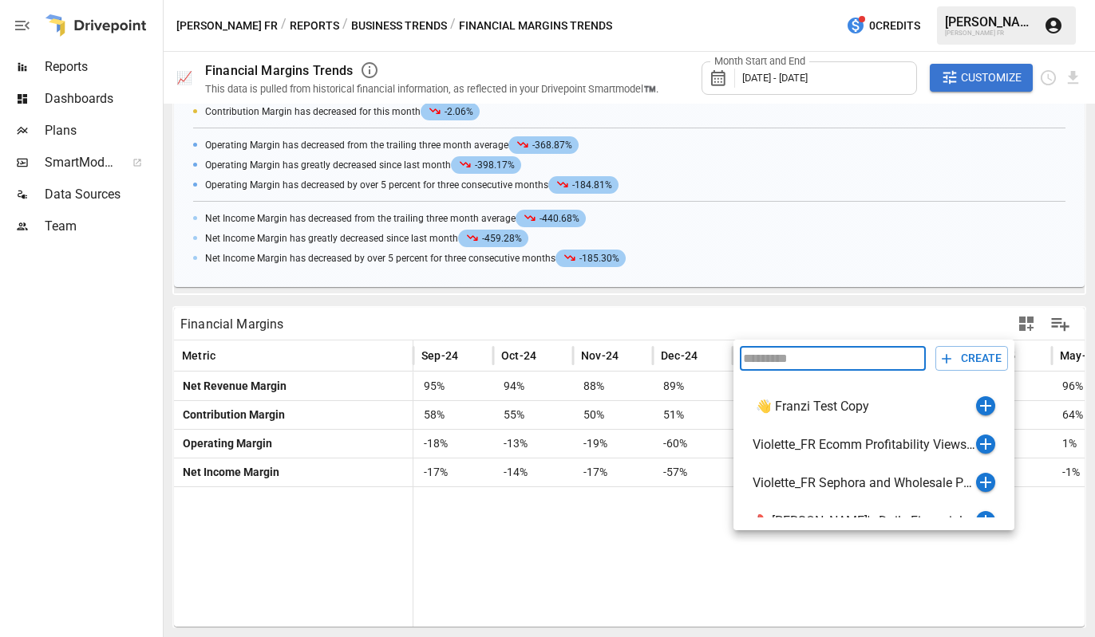
click at [936, 323] on div at bounding box center [547, 318] width 1095 height 637
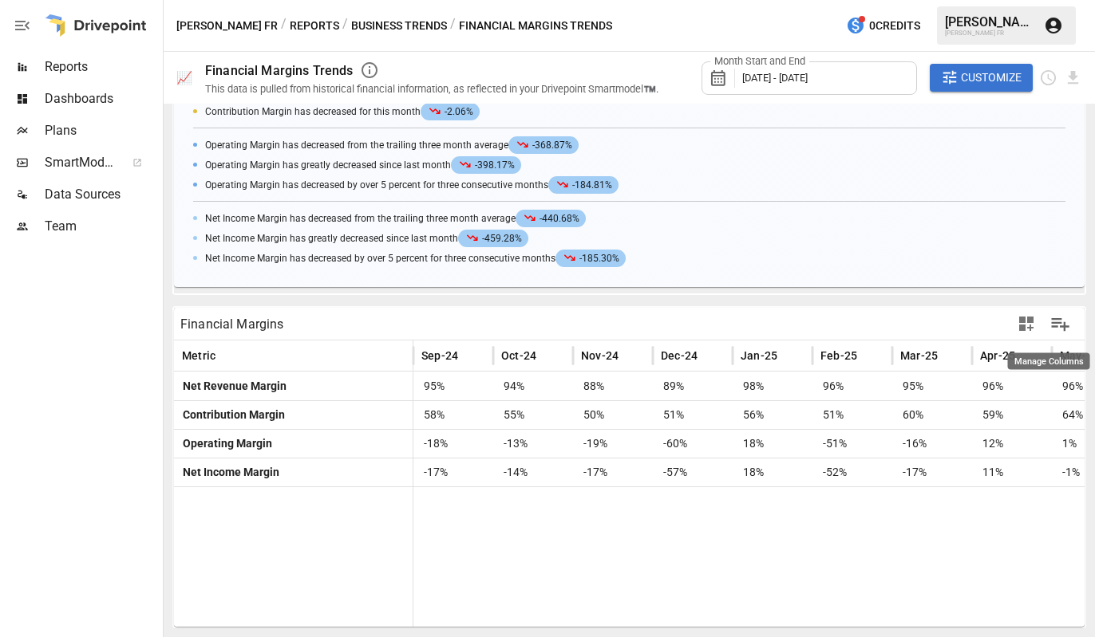
click at [1052, 324] on icon "Manage Columns" at bounding box center [1061, 325] width 18 height 14
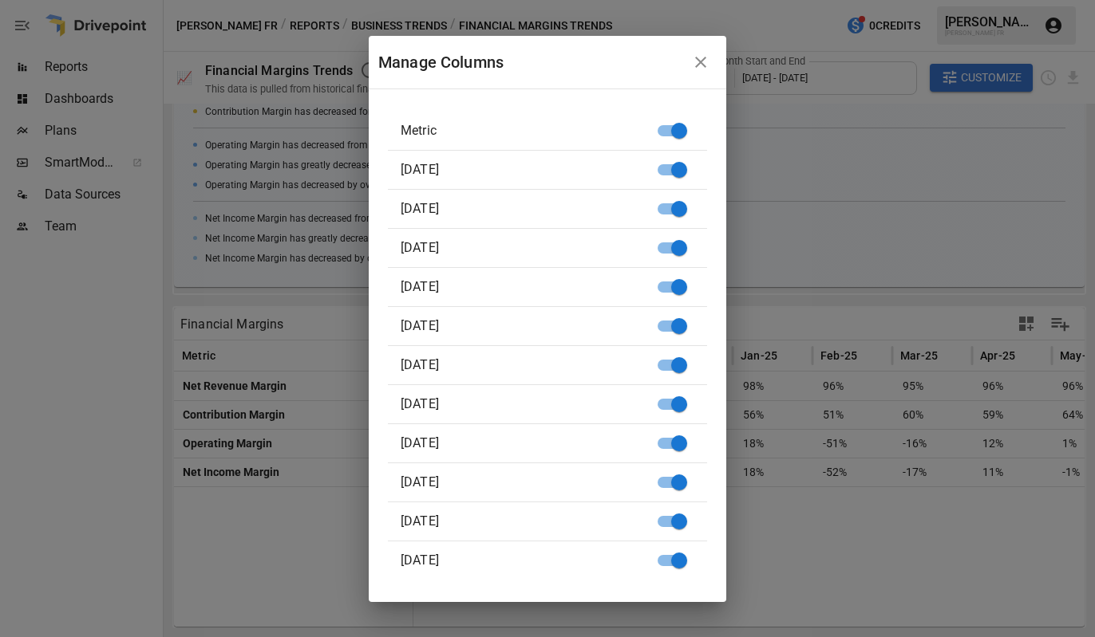
click at [707, 60] on icon "button" at bounding box center [700, 62] width 19 height 19
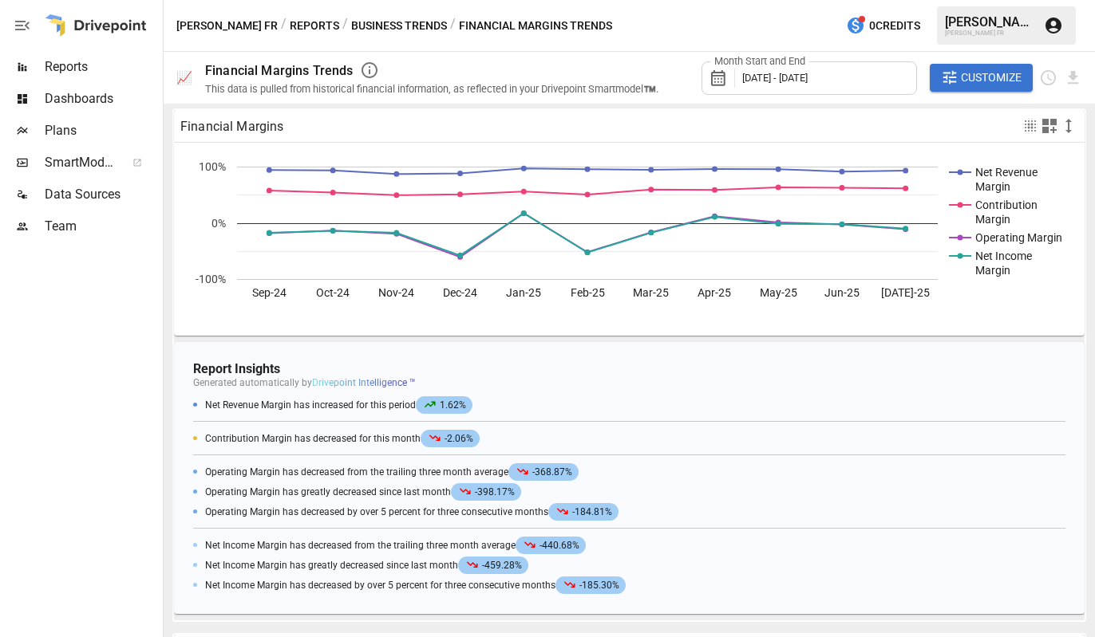
scroll to position [0, 0]
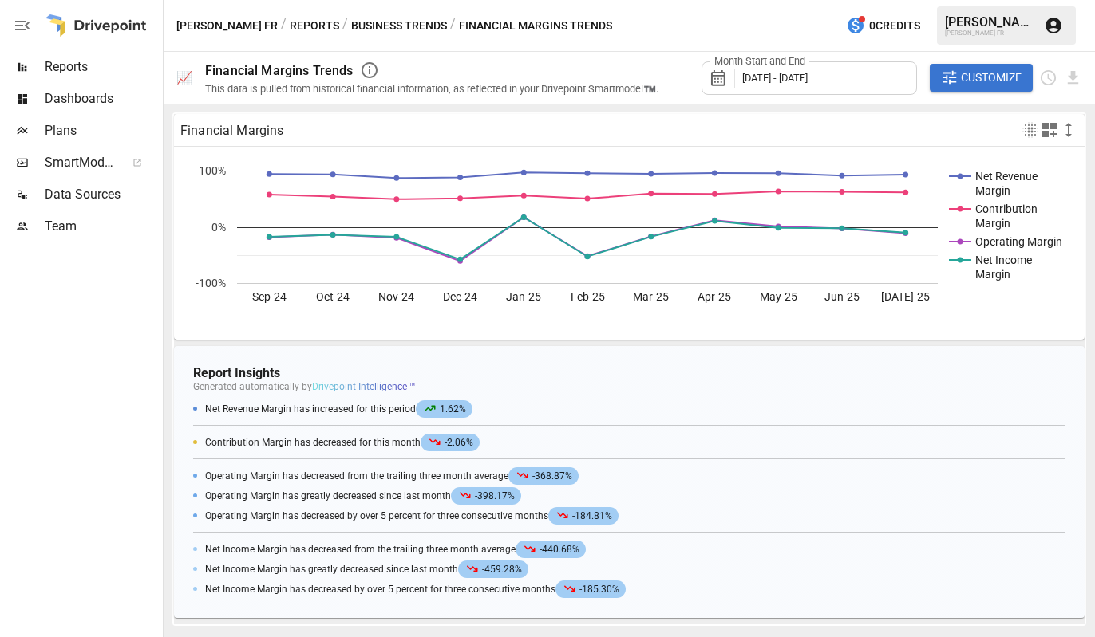
click at [1020, 126] on icon "button" at bounding box center [1029, 129] width 19 height 19
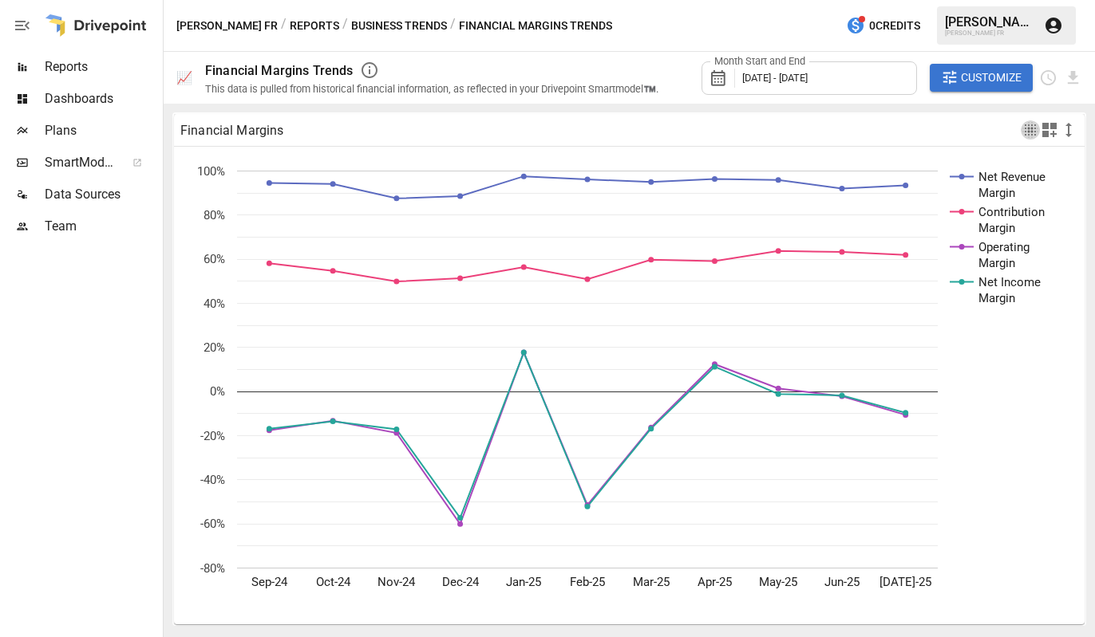
click at [1020, 126] on icon "button" at bounding box center [1029, 129] width 19 height 19
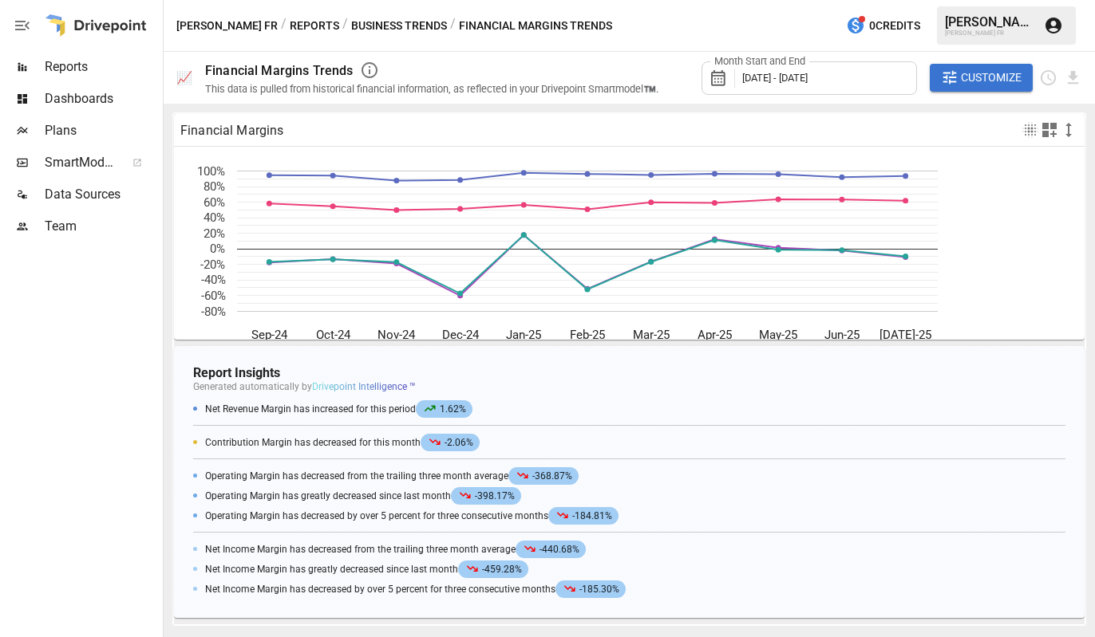
click at [1059, 126] on icon "button" at bounding box center [1068, 129] width 19 height 19
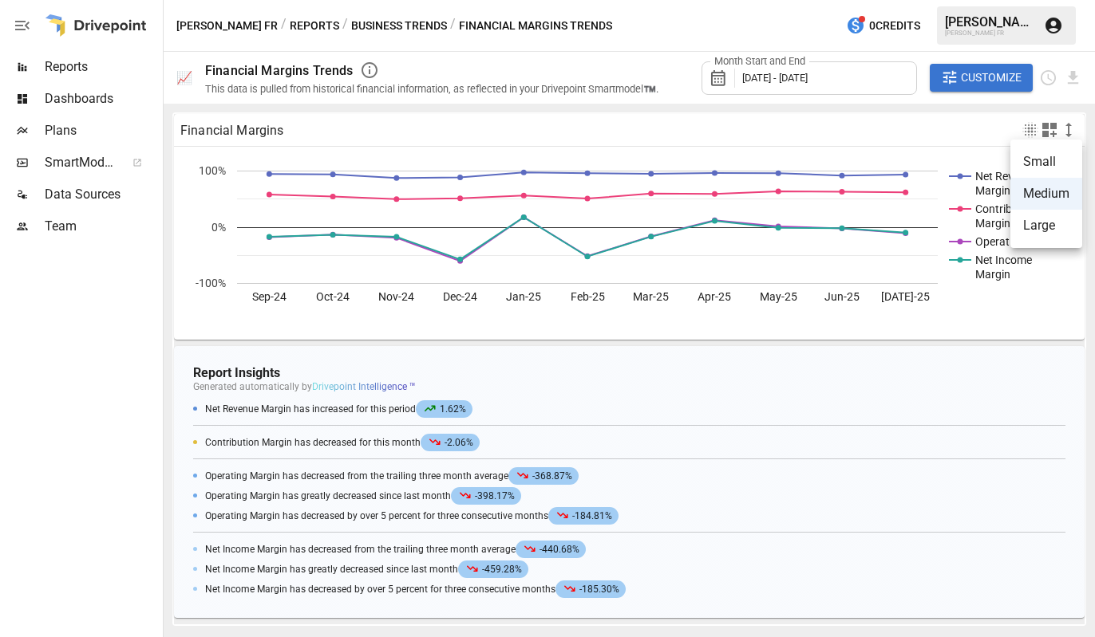
click at [1044, 170] on li "Small" at bounding box center [1046, 162] width 72 height 32
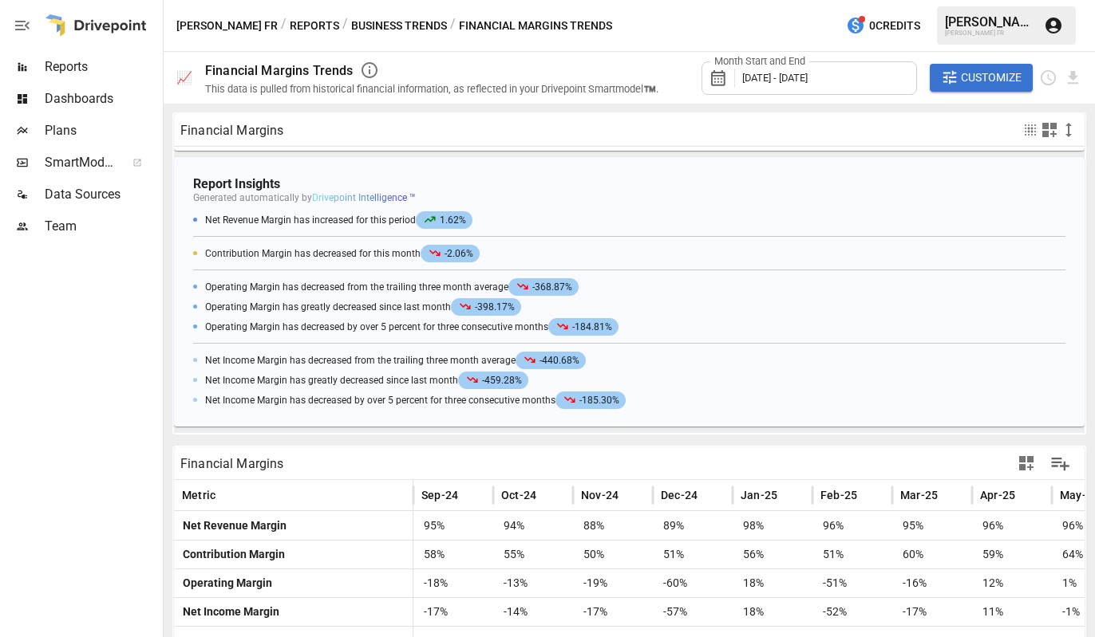
click at [1059, 132] on icon "button" at bounding box center [1068, 129] width 19 height 19
click at [1040, 191] on li "Medium" at bounding box center [1046, 194] width 72 height 32
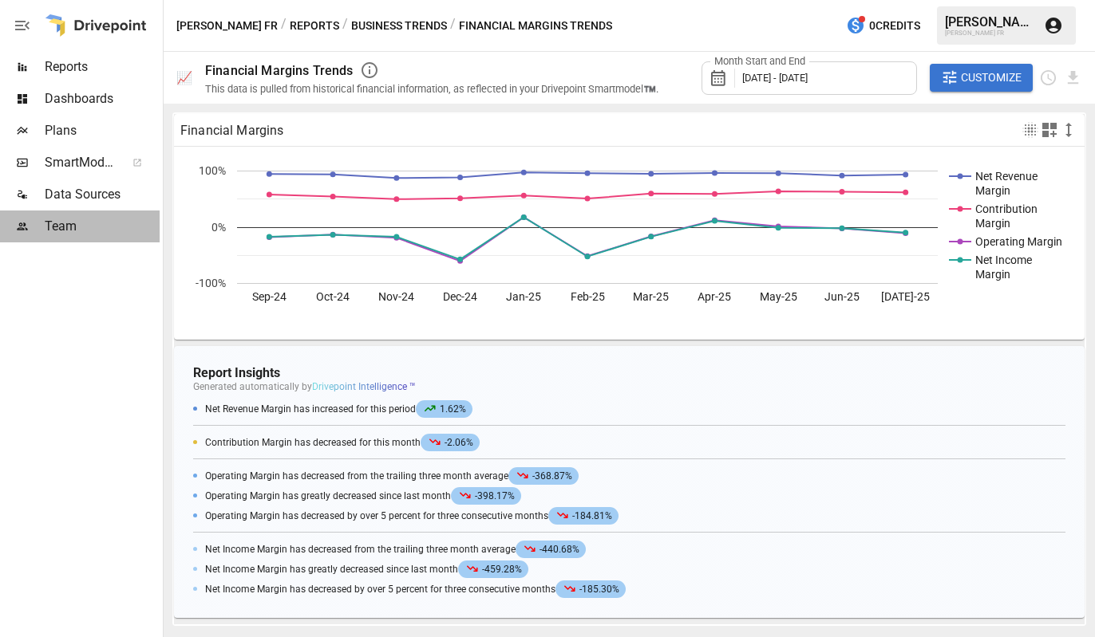
click at [79, 228] on span "Team" at bounding box center [102, 226] width 115 height 19
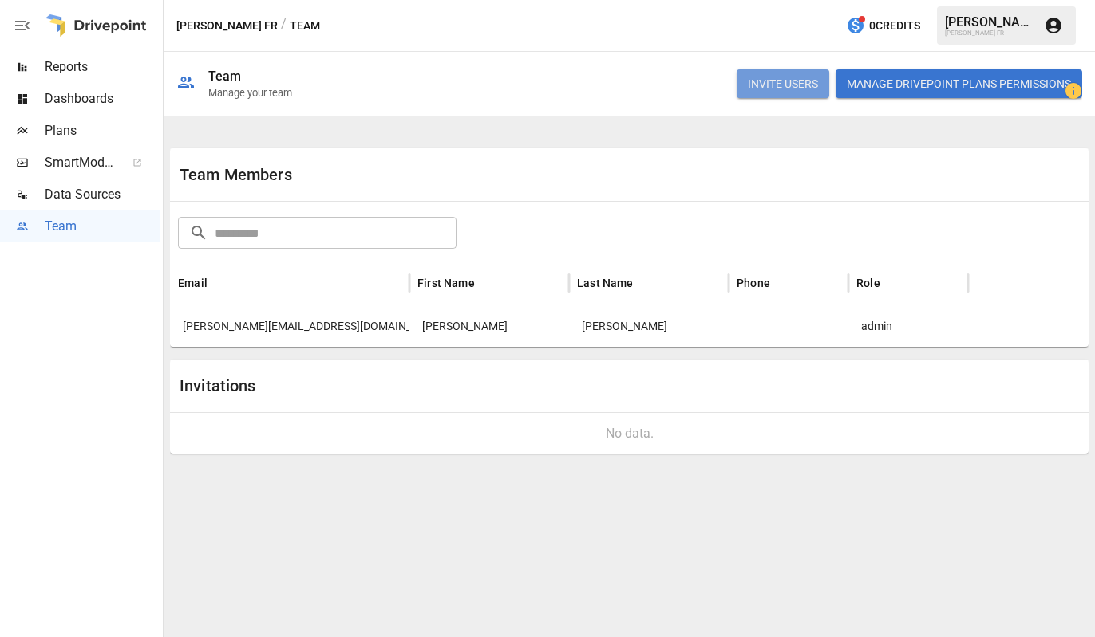
click at [769, 88] on button "INVITE USERS" at bounding box center [782, 83] width 93 height 29
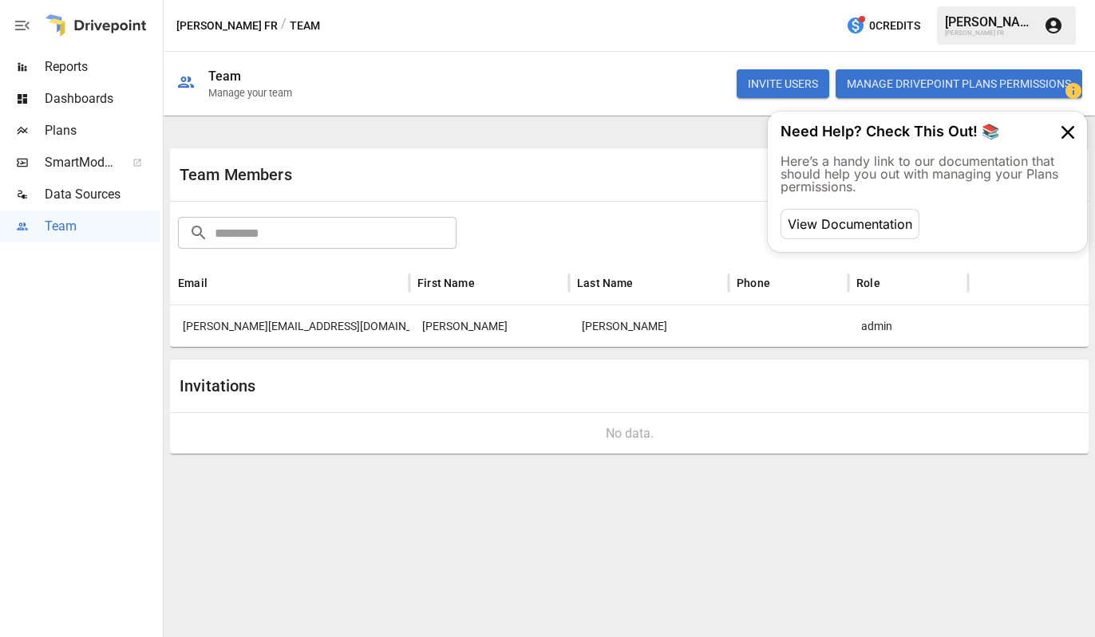
click at [947, 94] on button "Manage Drivepoint Plans Permissions" at bounding box center [958, 83] width 247 height 29
